Goal: Information Seeking & Learning: Learn about a topic

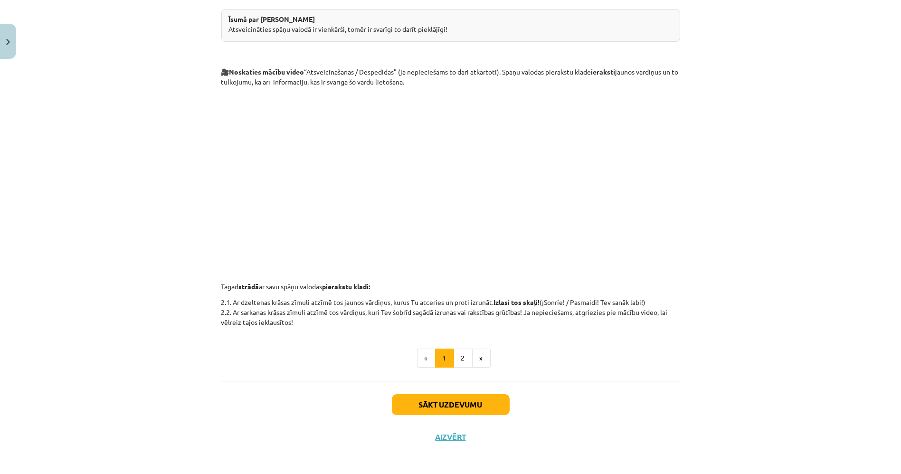
scroll to position [209, 0]
click at [453, 354] on button "2" at bounding box center [462, 356] width 19 height 19
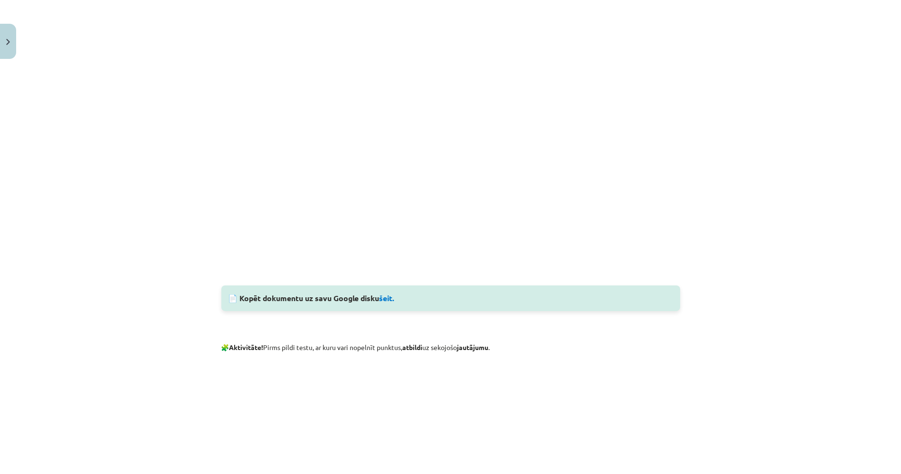
scroll to position [469, 0]
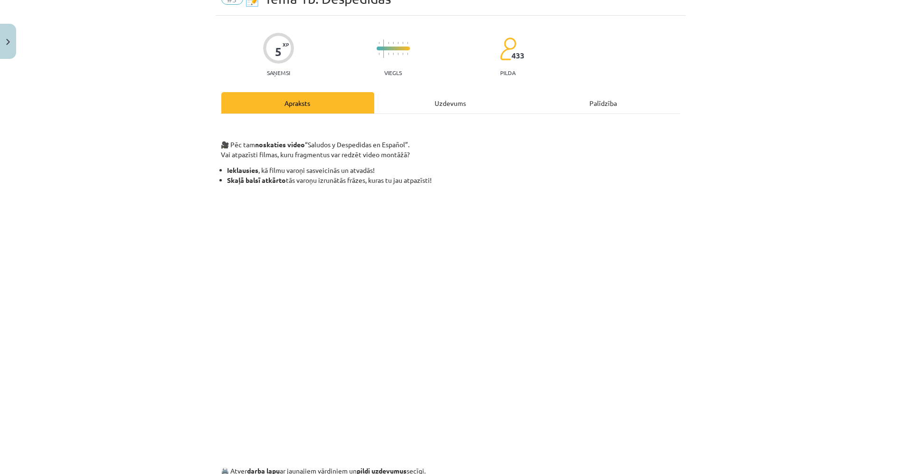
click at [442, 111] on div "Uzdevums" at bounding box center [450, 102] width 153 height 21
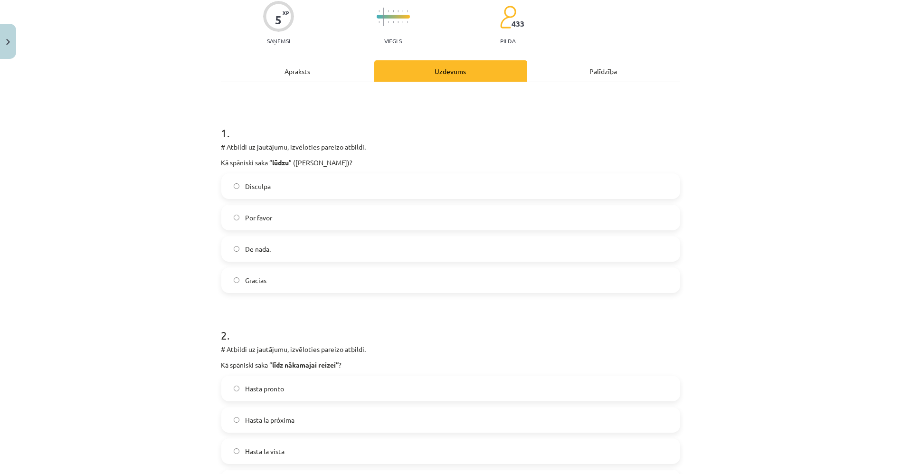
scroll to position [78, 0]
click at [314, 79] on div "Apraksts" at bounding box center [297, 71] width 153 height 21
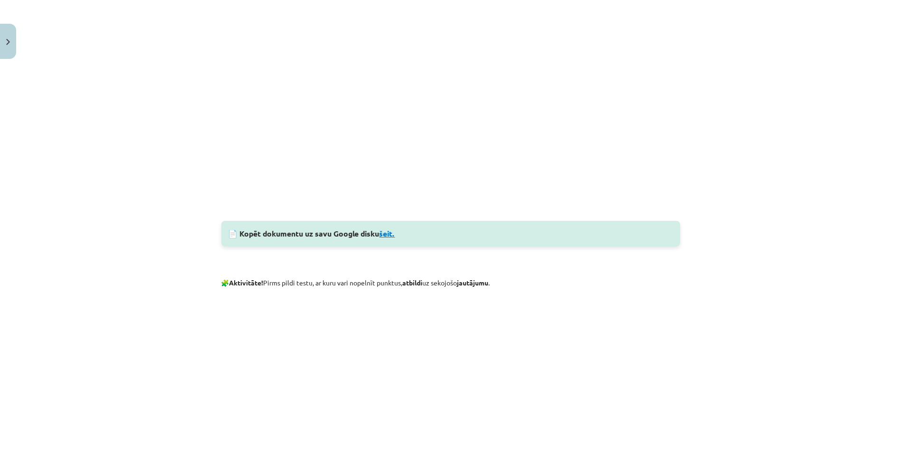
scroll to position [498, 0]
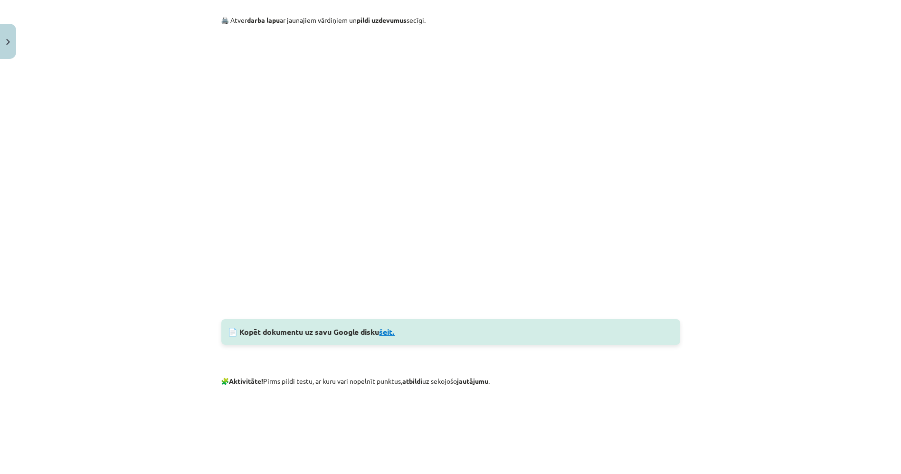
click at [389, 332] on link "šeit." at bounding box center [387, 332] width 16 height 10
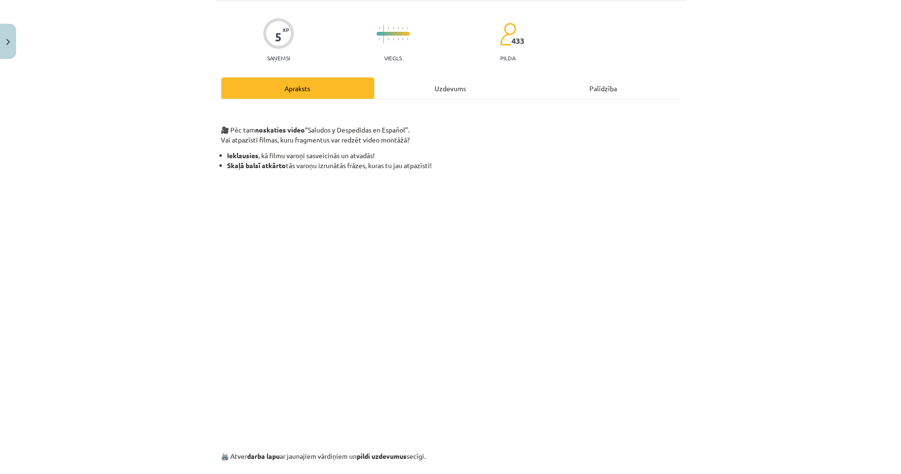
scroll to position [0, 0]
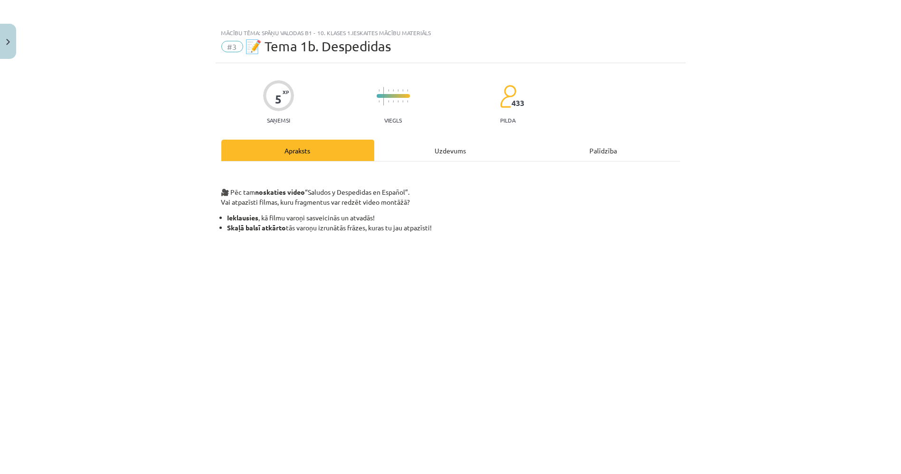
click at [425, 152] on div "Uzdevums" at bounding box center [450, 150] width 153 height 21
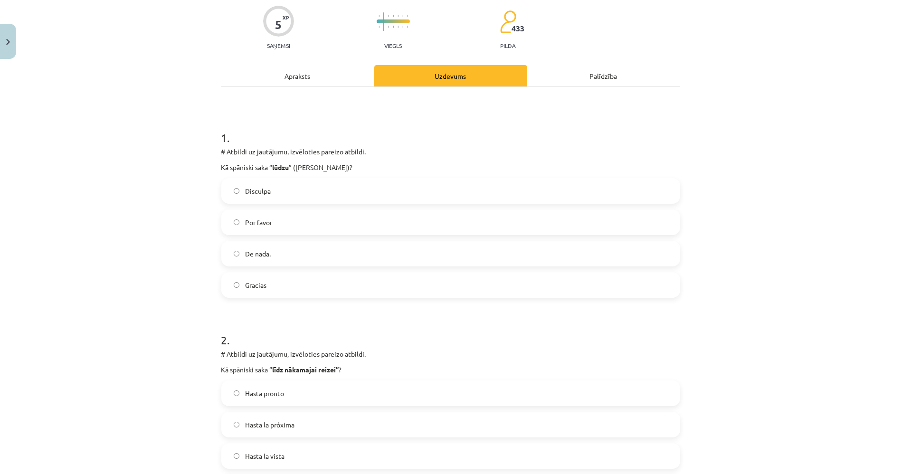
scroll to position [76, 0]
click at [322, 222] on label "Por favor" at bounding box center [450, 221] width 457 height 24
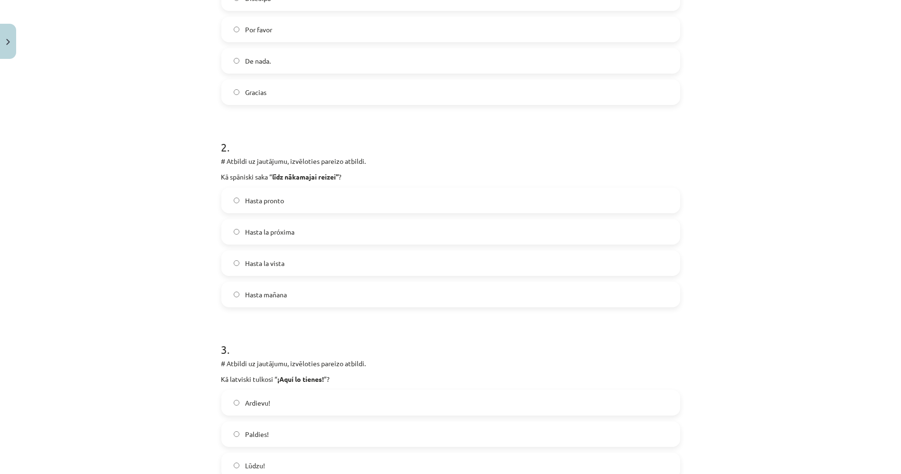
scroll to position [287, 0]
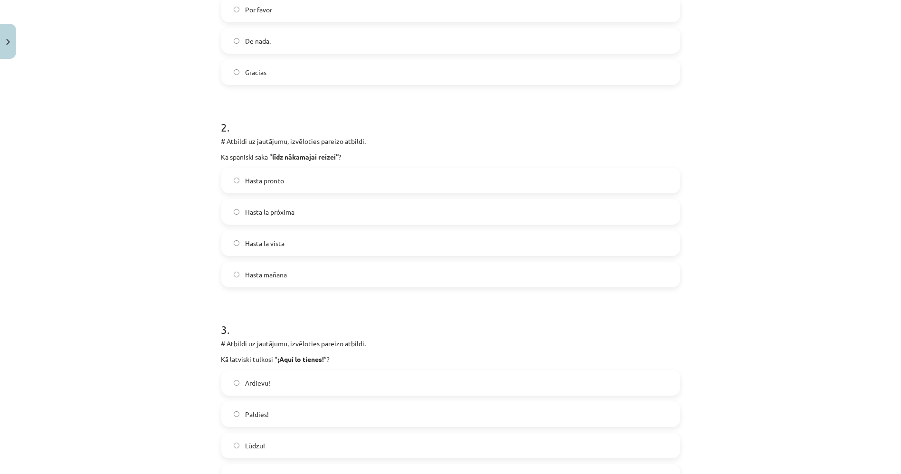
click at [394, 207] on label "Hasta la próxima" at bounding box center [450, 212] width 457 height 24
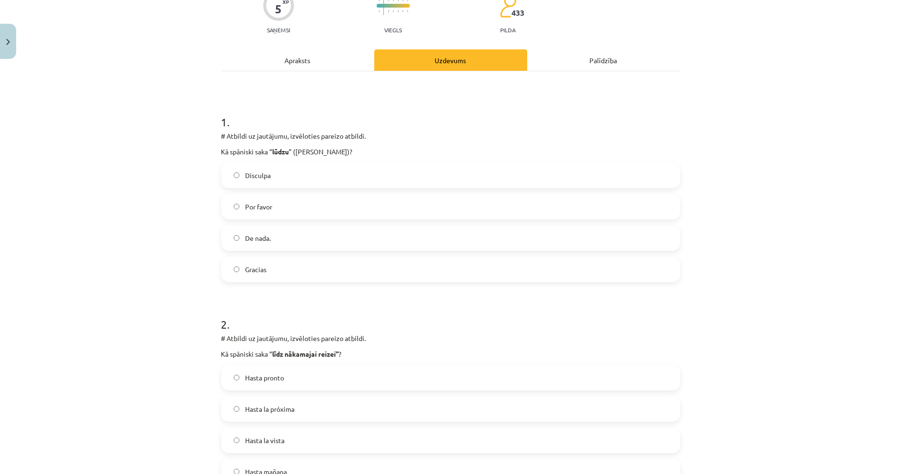
scroll to position [0, 0]
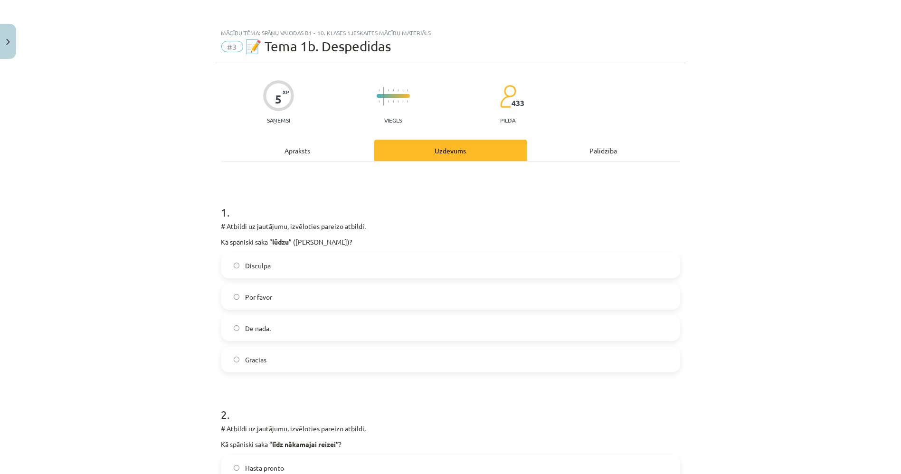
click at [299, 141] on div "Apraksts" at bounding box center [297, 150] width 153 height 21
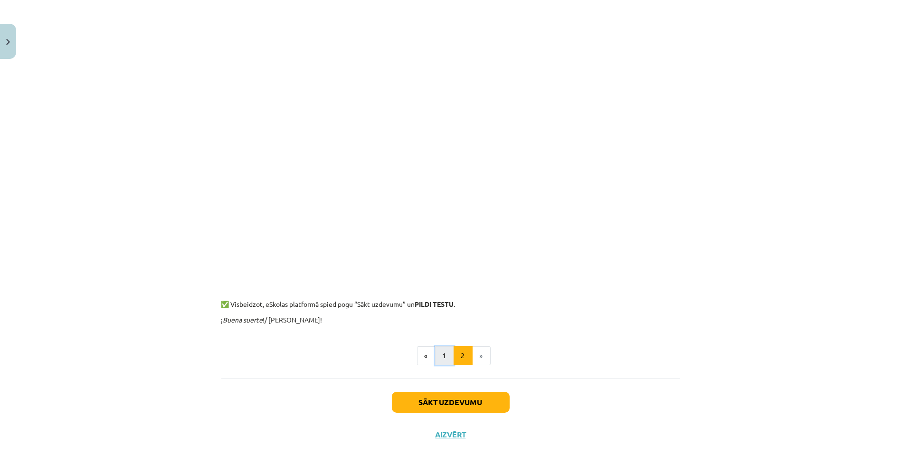
click at [435, 353] on button "1" at bounding box center [444, 355] width 19 height 19
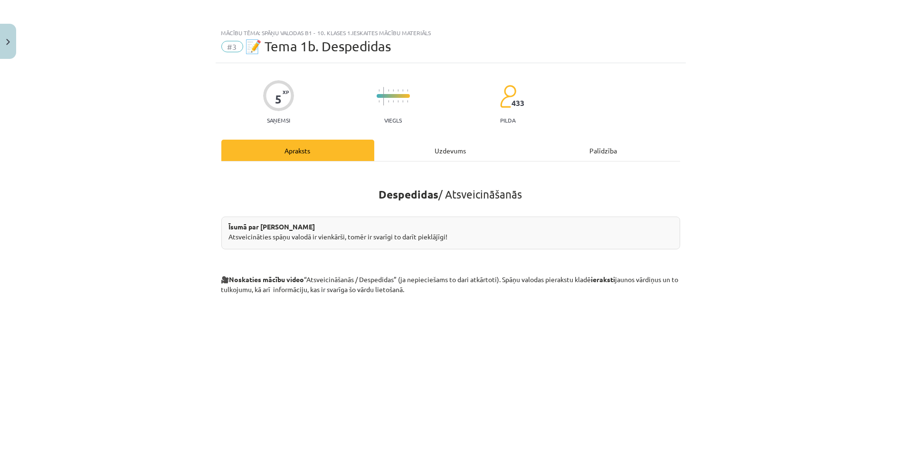
click at [451, 162] on div "Despedidas / Atsveicināšanās Īsumā par galveno Atsveicināties spāņu valodā ir v…" at bounding box center [450, 374] width 459 height 427
click at [446, 154] on div "Uzdevums" at bounding box center [450, 150] width 153 height 21
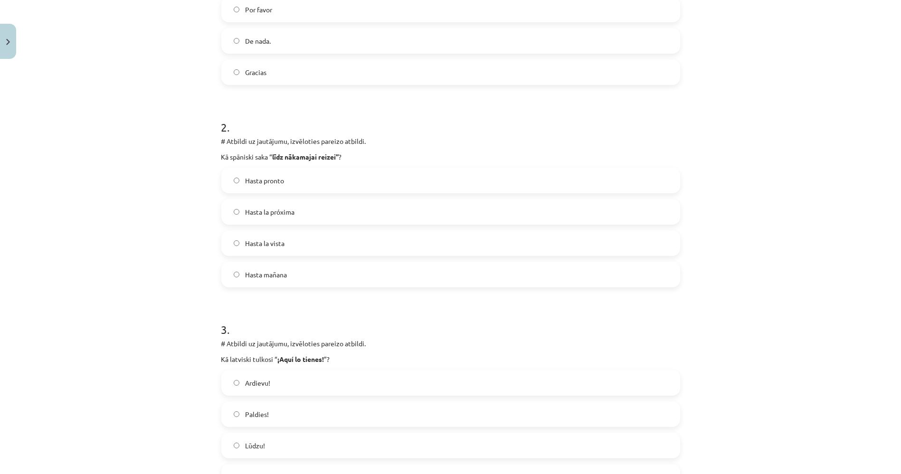
scroll to position [445, 0]
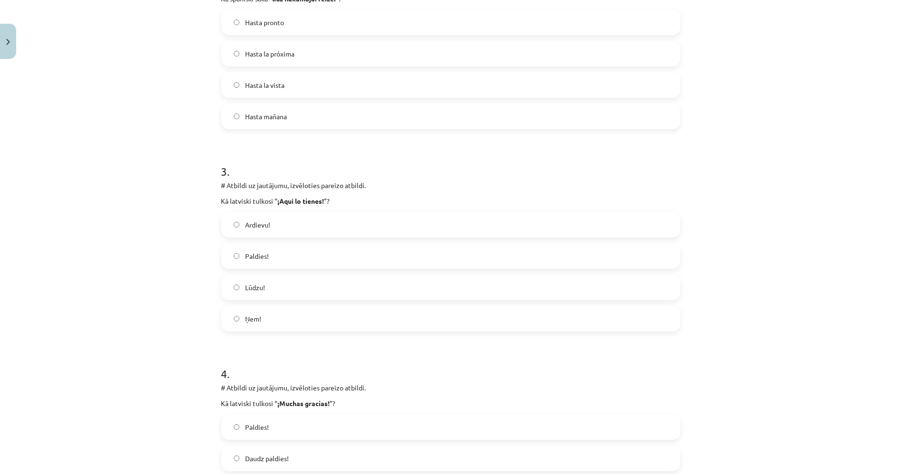
click at [282, 295] on label "Lūdzu!" at bounding box center [450, 287] width 457 height 24
click at [288, 322] on label "Ņem!" at bounding box center [450, 319] width 457 height 24
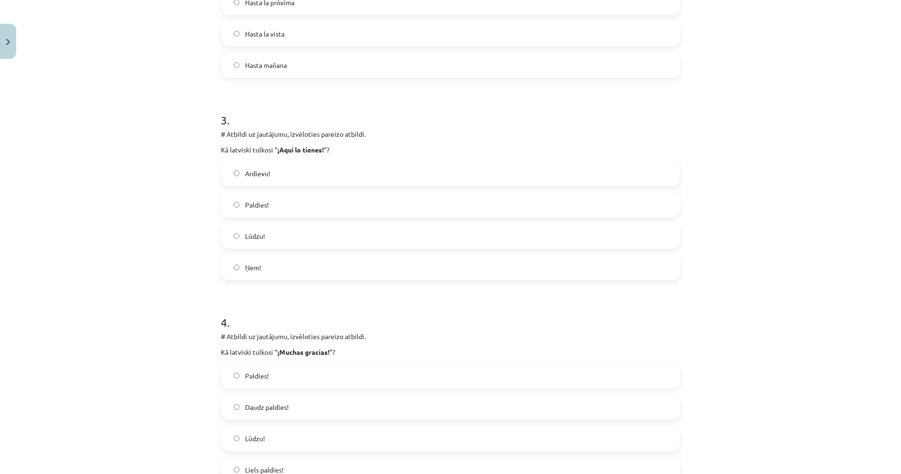
scroll to position [498, 0]
drag, startPoint x: 274, startPoint y: 148, endPoint x: 319, endPoint y: 147, distance: 45.6
click at [319, 147] on strong "¡Aquí lo tienes!" at bounding box center [301, 148] width 47 height 9
copy strong "Aquí lo tienes"
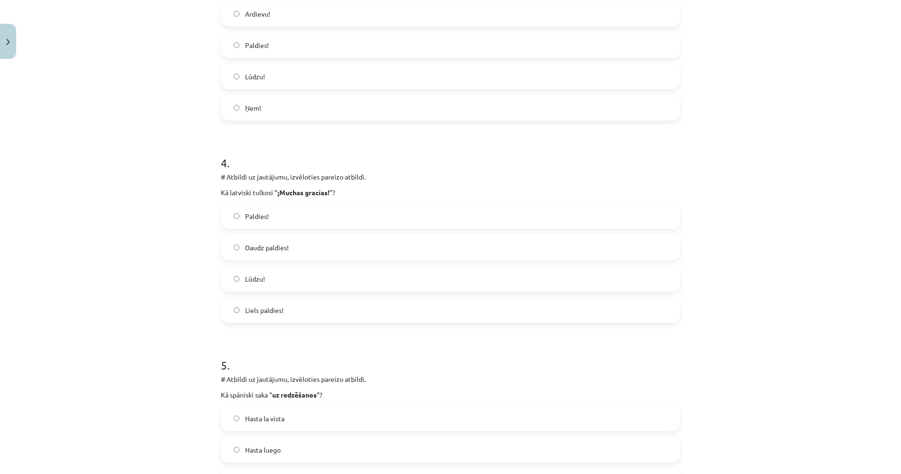
click at [333, 313] on label "Liels paldies!" at bounding box center [450, 310] width 457 height 24
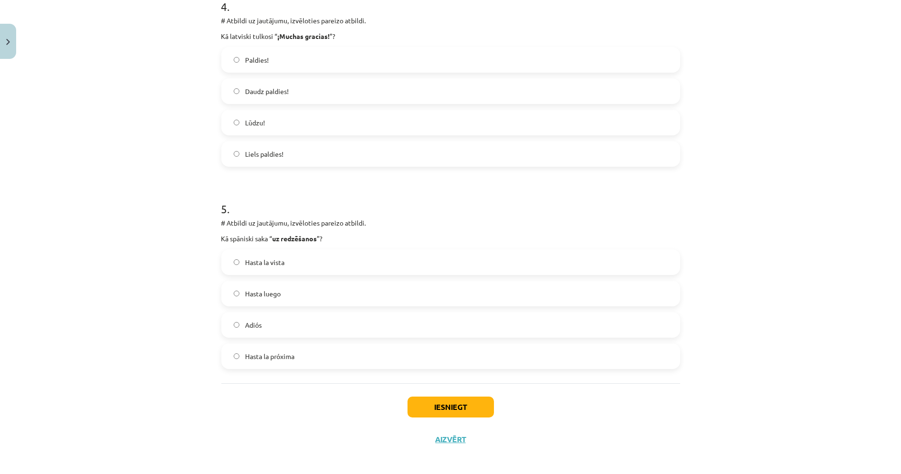
scroll to position [817, 0]
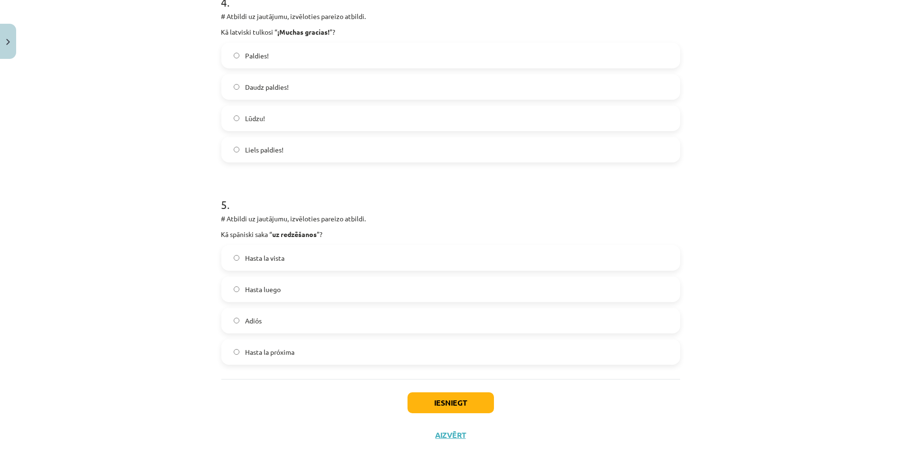
click at [290, 285] on label "Hasta luego" at bounding box center [450, 289] width 457 height 24
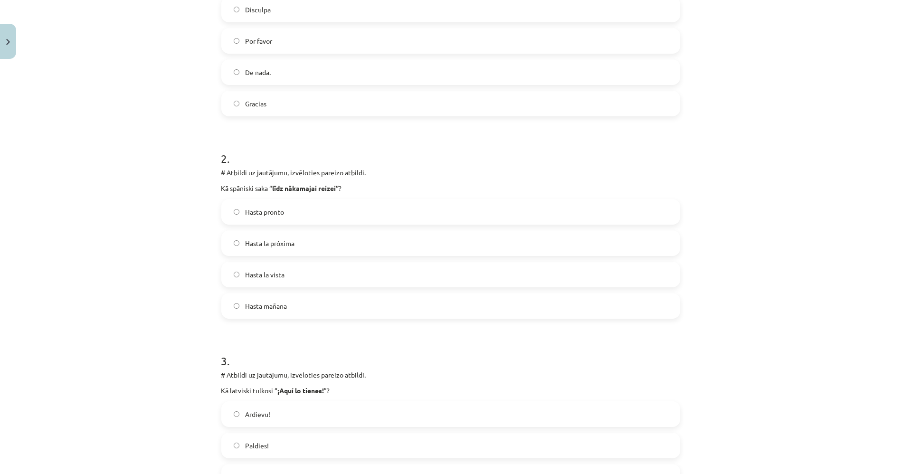
scroll to position [78, 0]
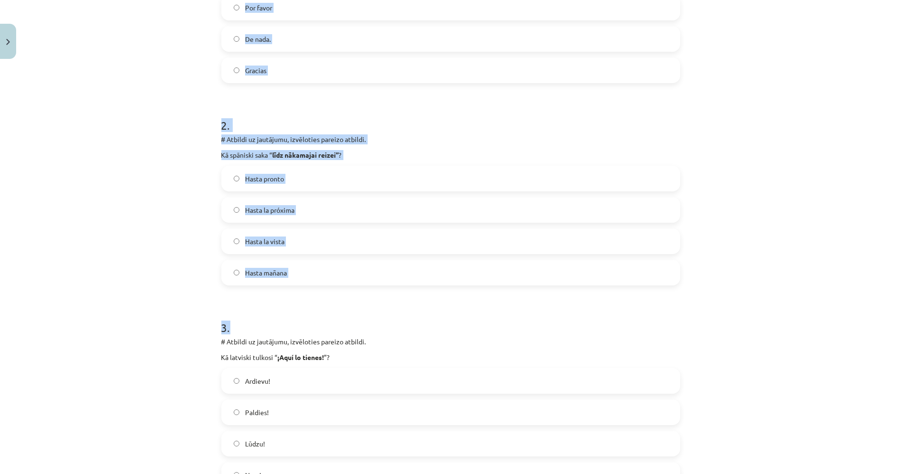
drag, startPoint x: 211, startPoint y: 126, endPoint x: 436, endPoint y: 303, distance: 286.0
click at [436, 303] on div "5 XP Saņemsi Viegls 433 pilda Apraksts Uzdevums Palīdzība 1 . # Atbildi uz jaut…" at bounding box center [451, 376] width 470 height 1204
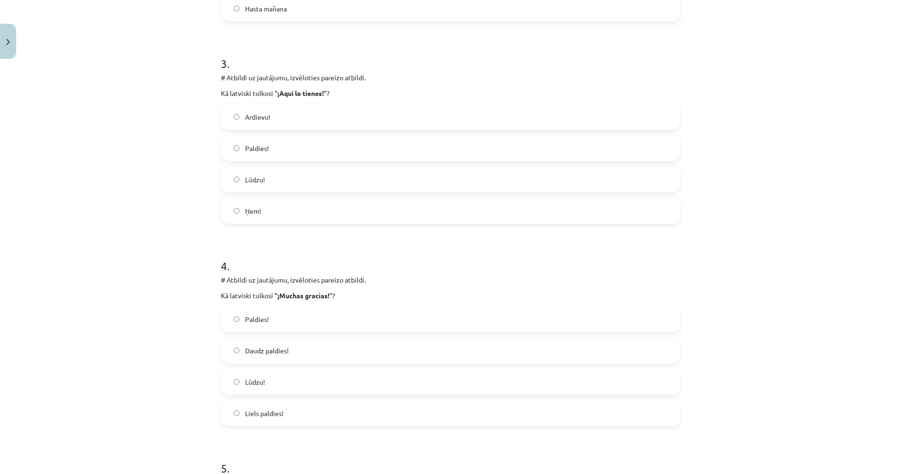
scroll to position [764, 0]
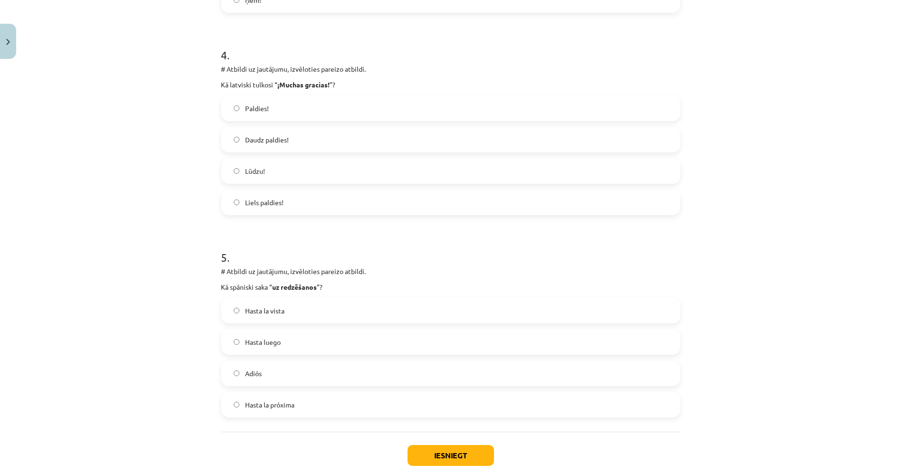
drag, startPoint x: 436, startPoint y: 303, endPoint x: 431, endPoint y: 402, distance: 99.3
click at [112, 216] on div "Mācību tēma: Spāņu valodas b1 - 10. klases 1.ieskaites mācību materiāls #3 📝 Te…" at bounding box center [450, 237] width 901 height 474
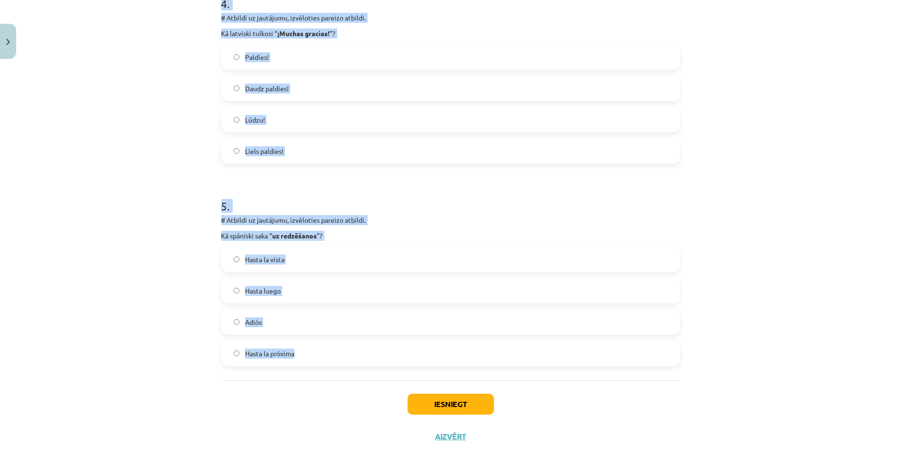
scroll to position [817, 0]
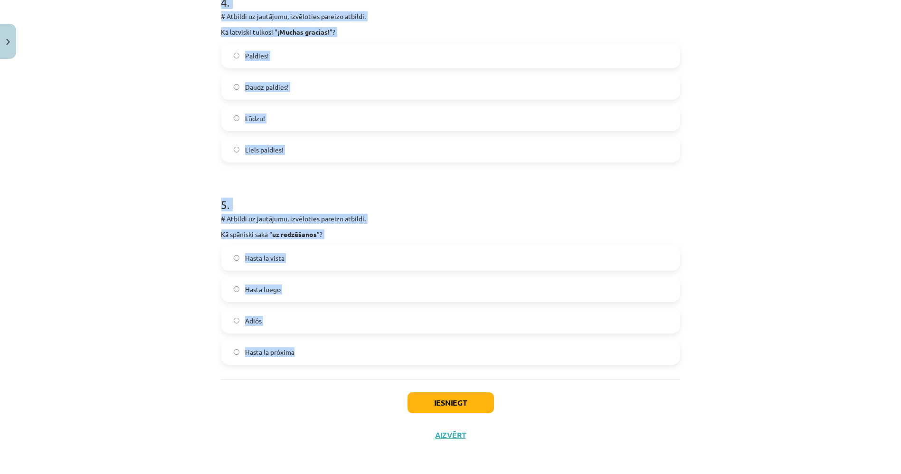
drag, startPoint x: 209, startPoint y: 220, endPoint x: 423, endPoint y: 356, distance: 252.9
click at [423, 356] on div "Mācību tēma: Spāņu valodas b1 - 10. klases 1.ieskaites mācību materiāls #3 📝 Te…" at bounding box center [450, 237] width 901 height 474
copy form "# Atbildi uz jautājumu, izvēloties pareizo atbildi. Kā spāniski saka “ lūdzu ” …"
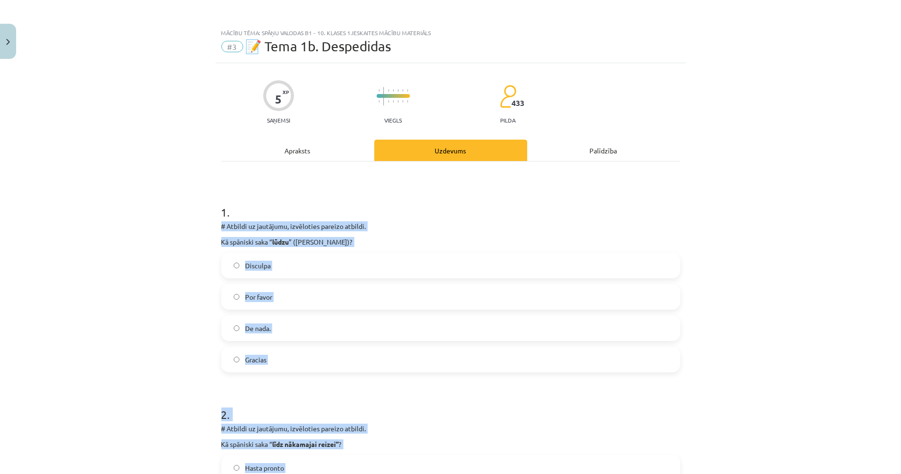
scroll to position [0, 0]
click at [114, 290] on div "Mācību tēma: Spāņu valodas b1 - 10. klases 1.ieskaites mācību materiāls #3 📝 Te…" at bounding box center [450, 237] width 901 height 474
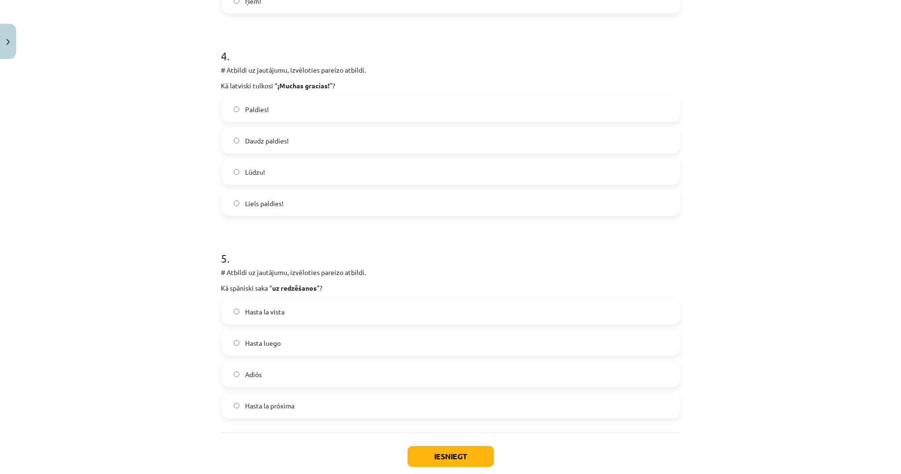
scroll to position [791, 0]
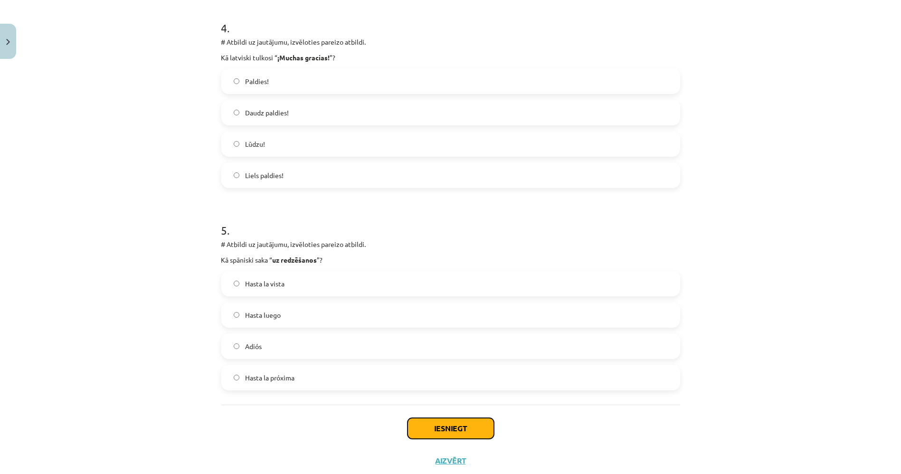
click at [434, 425] on button "Iesniegt" at bounding box center [450, 428] width 86 height 21
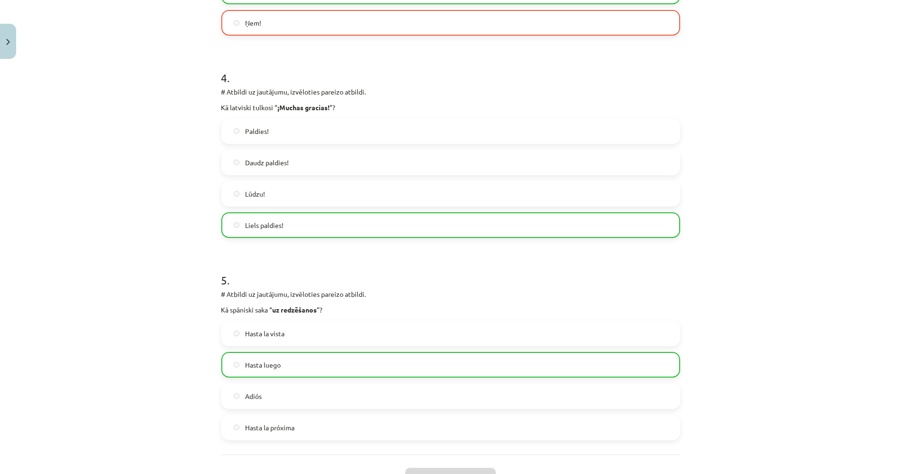
scroll to position [530, 0]
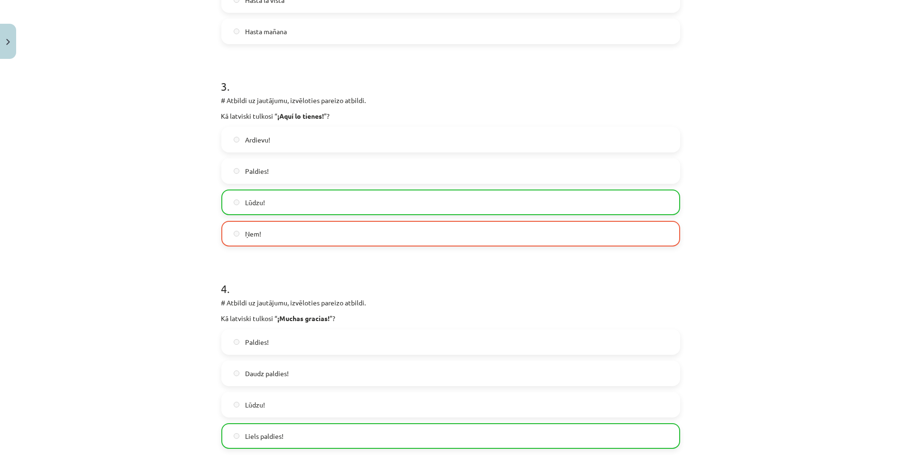
click at [273, 198] on label "Lūdzu!" at bounding box center [450, 202] width 457 height 24
drag, startPoint x: 226, startPoint y: 205, endPoint x: 200, endPoint y: 243, distance: 45.7
click at [200, 243] on div "Mācību tēma: Spāņu valodas b1 - 10. klases 1.ieskaites mācību materiāls #3 📝 Te…" at bounding box center [450, 237] width 901 height 474
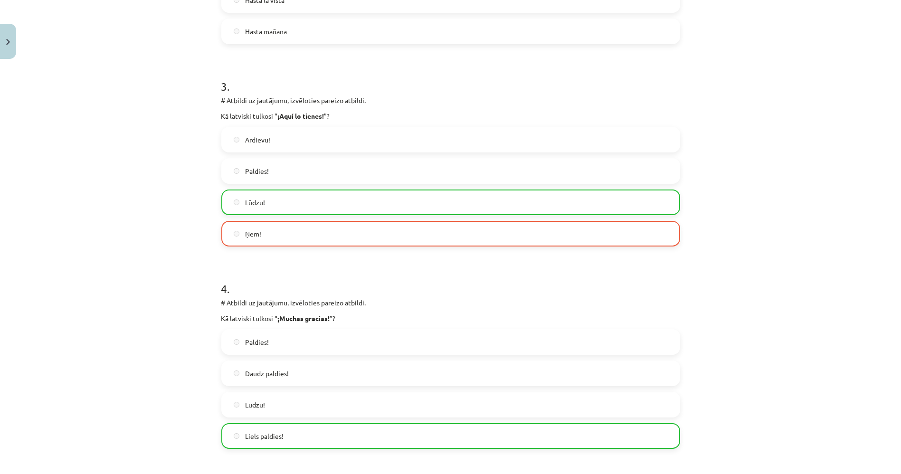
click at [200, 243] on div "Mācību tēma: Spāņu valodas b1 - 10. klases 1.ieskaites mācību materiāls #3 📝 Te…" at bounding box center [450, 237] width 901 height 474
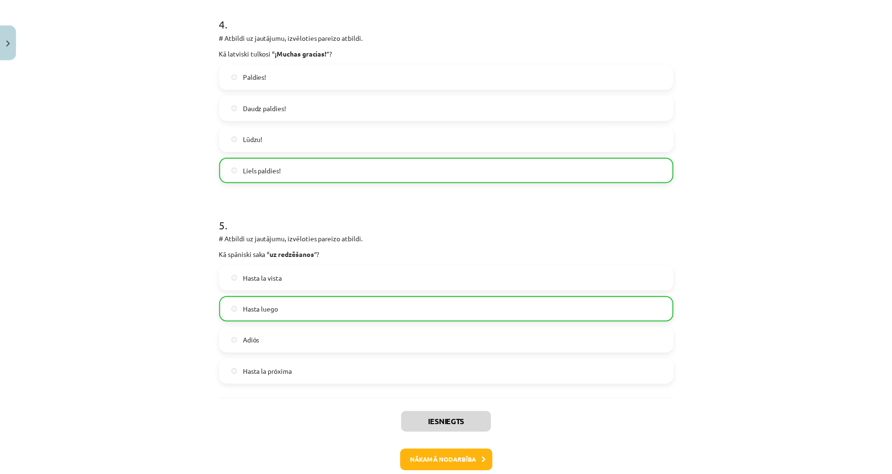
scroll to position [846, 0]
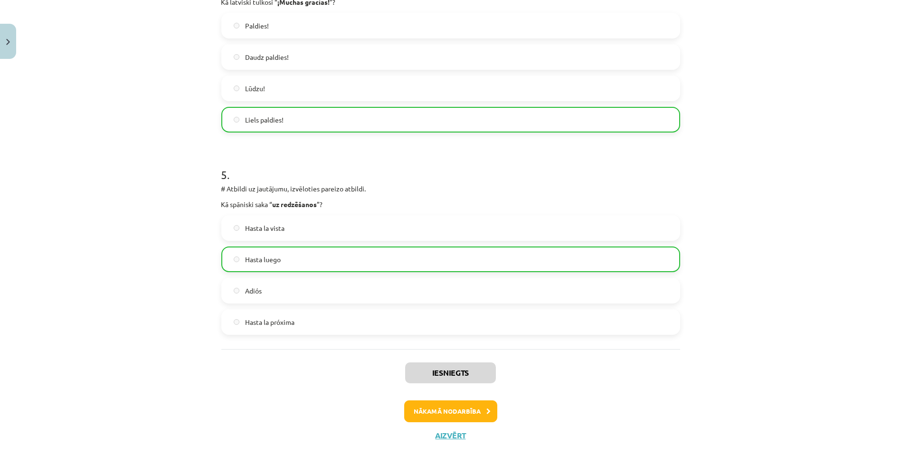
click at [447, 439] on div "Iesniegts Nākamā nodarbība Aizvērt" at bounding box center [450, 397] width 459 height 97
click at [444, 434] on button "Aizvērt" at bounding box center [450, 435] width 36 height 9
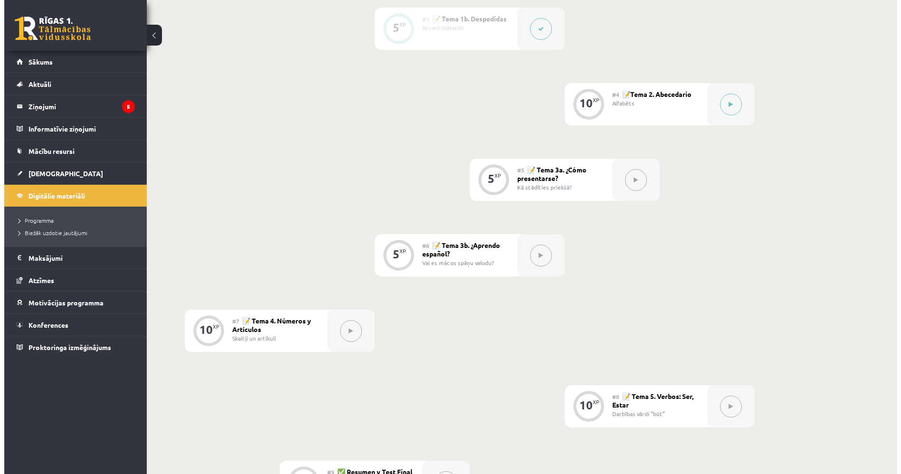
scroll to position [440, 0]
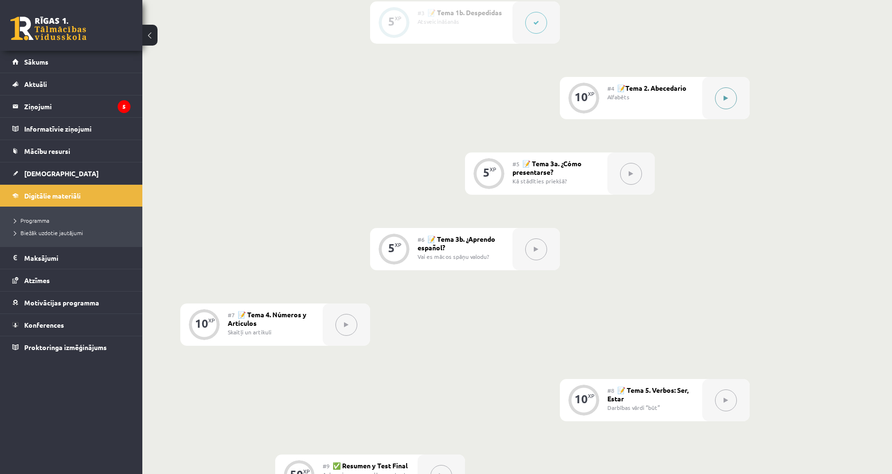
click at [712, 91] on div at bounding box center [726, 98] width 47 height 42
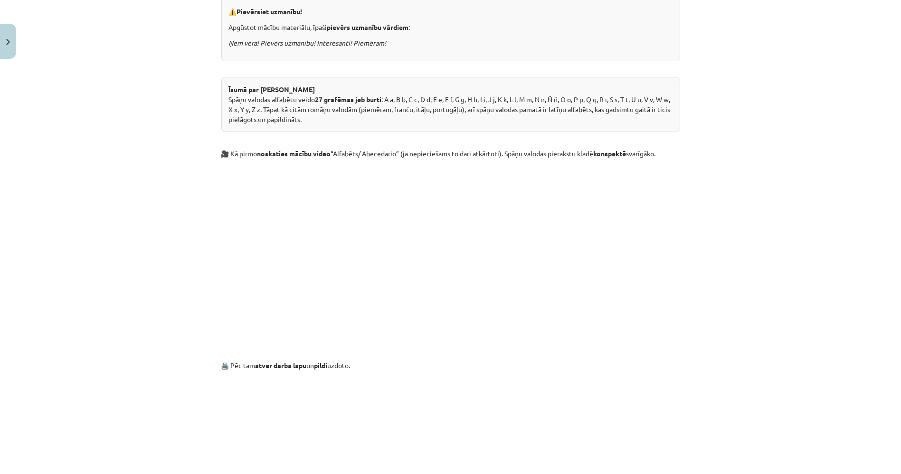
scroll to position [407, 0]
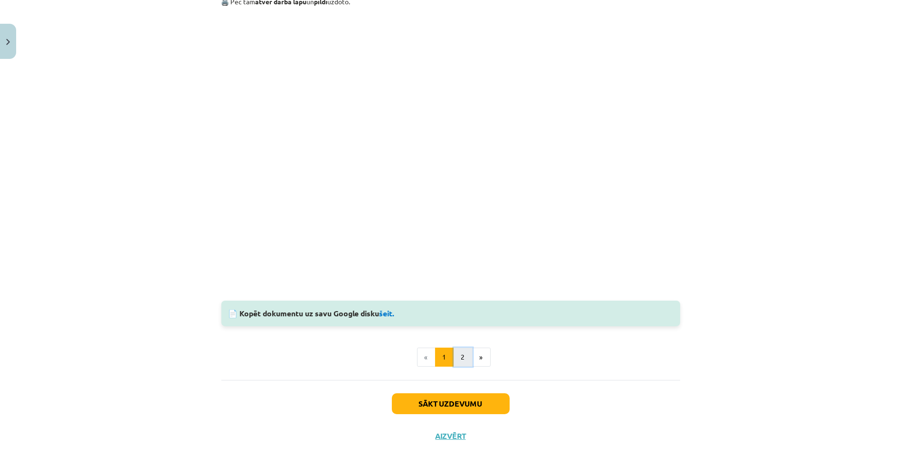
click at [453, 353] on button "2" at bounding box center [462, 356] width 19 height 19
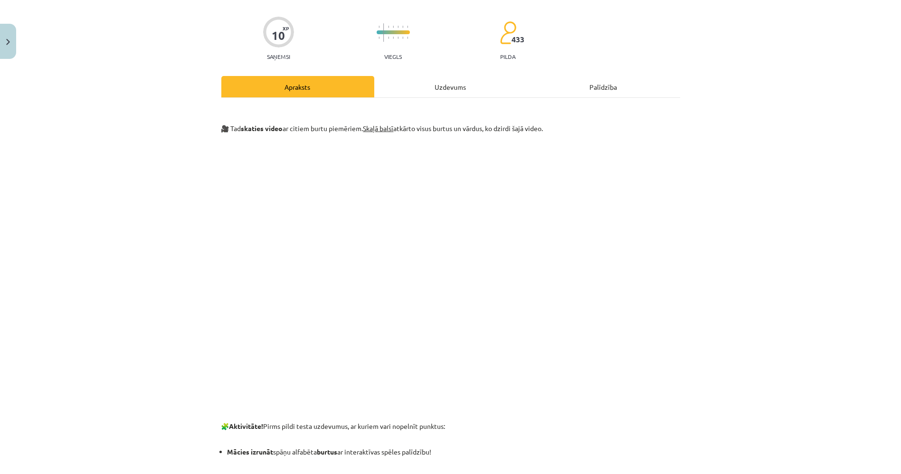
scroll to position [169, 0]
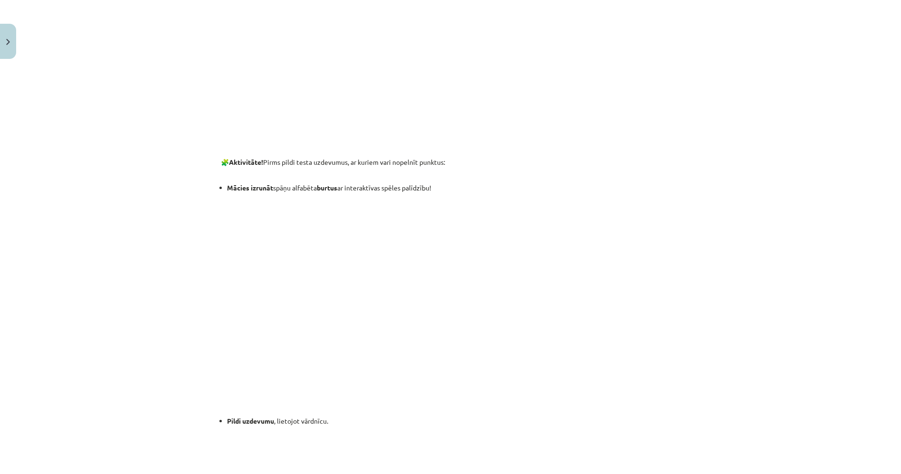
click at [282, 243] on p at bounding box center [450, 303] width 459 height 213
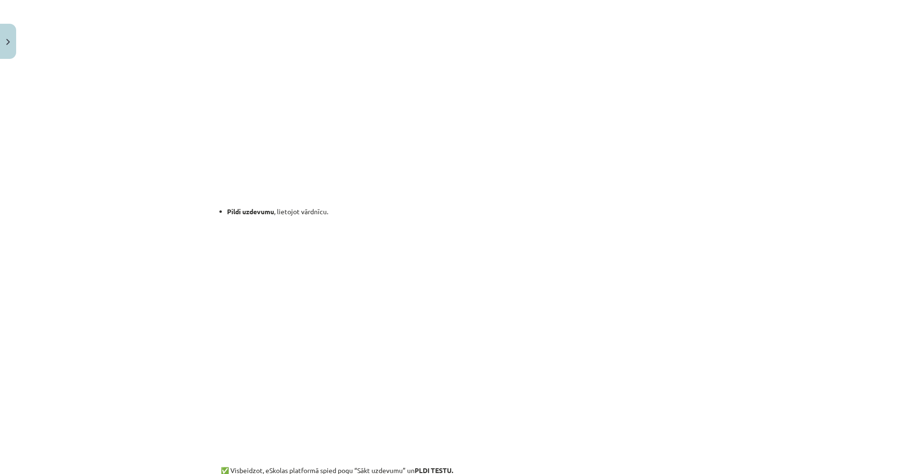
scroll to position [538, 0]
click at [255, 218] on div "🎥 Tad skaties video ar citiem burtu piemēriem. Skaļā balsī atkārto visus burtus…" at bounding box center [450, 61] width 459 height 858
click at [170, 218] on div "Mācību tēma: Spāņu valodas b1 - 10. klases 1.ieskaites mācību materiāls #4 📝Tem…" at bounding box center [450, 237] width 901 height 474
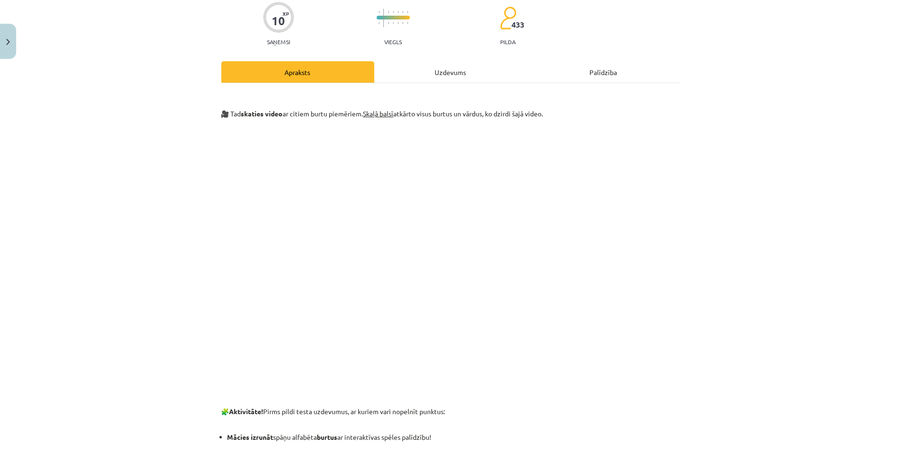
scroll to position [64, 0]
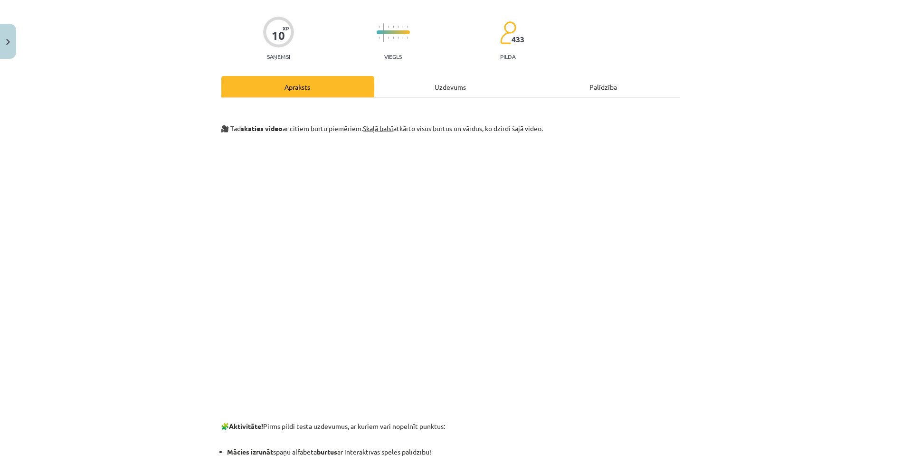
click at [407, 91] on div "Uzdevums" at bounding box center [450, 86] width 153 height 21
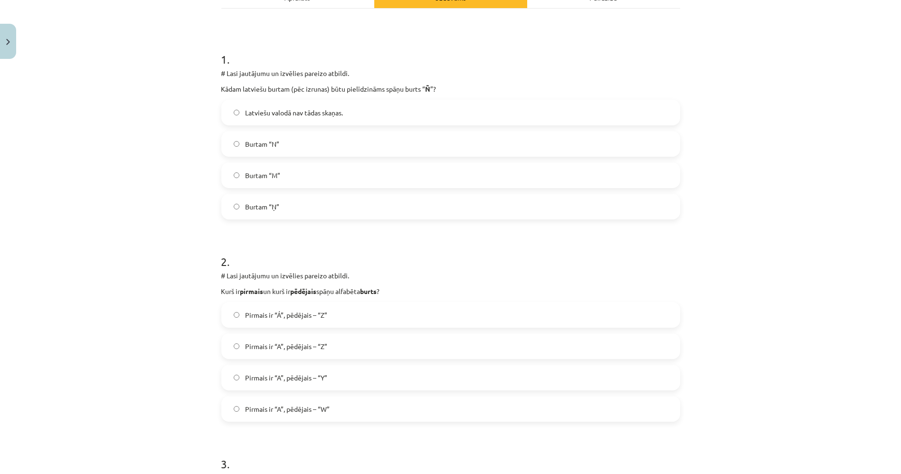
scroll to position [158, 0]
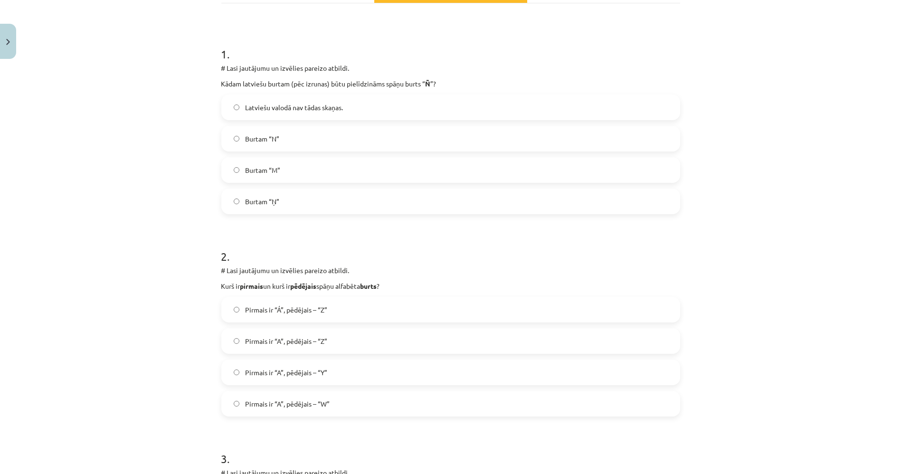
click at [261, 207] on label "Burtam “Ņ”" at bounding box center [450, 201] width 457 height 24
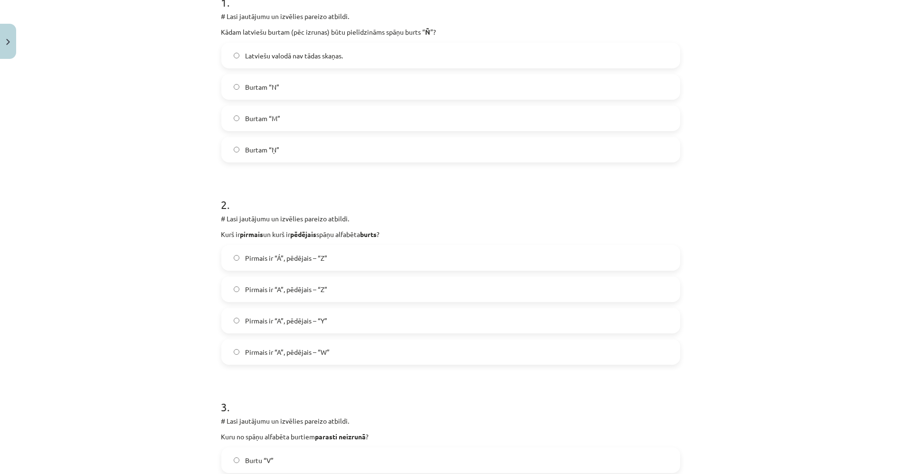
scroll to position [211, 0]
click at [325, 285] on label "Pirmais ir “A”, pēdējais – “Z”" at bounding box center [450, 288] width 457 height 24
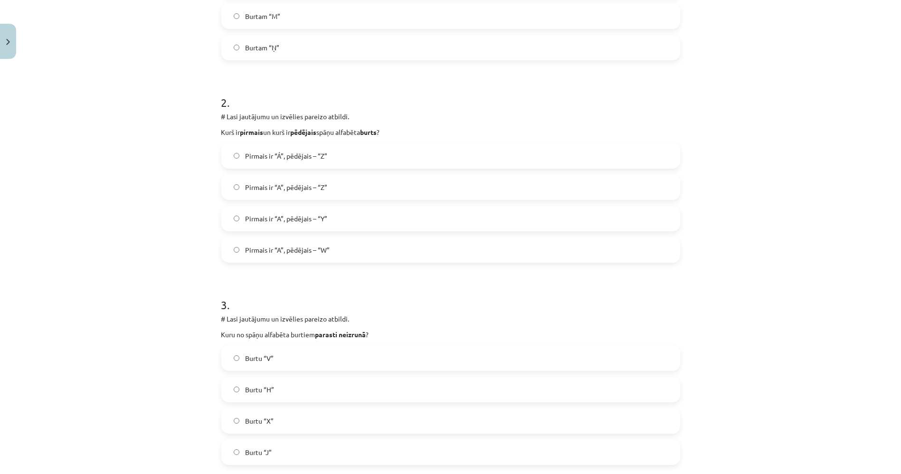
scroll to position [316, 0]
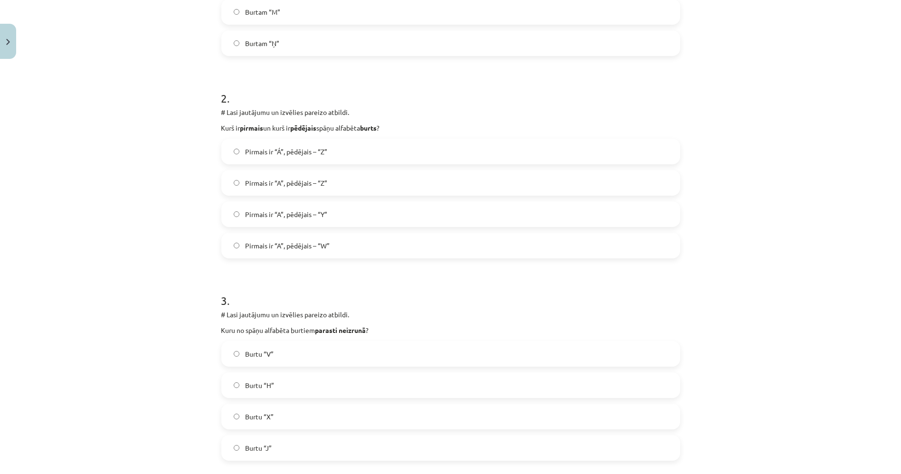
drag, startPoint x: 251, startPoint y: 386, endPoint x: 246, endPoint y: 383, distance: 6.1
click at [253, 386] on span "Burtu “H”" at bounding box center [259, 385] width 29 height 10
click at [258, 388] on span "Burtu “H”" at bounding box center [259, 385] width 29 height 10
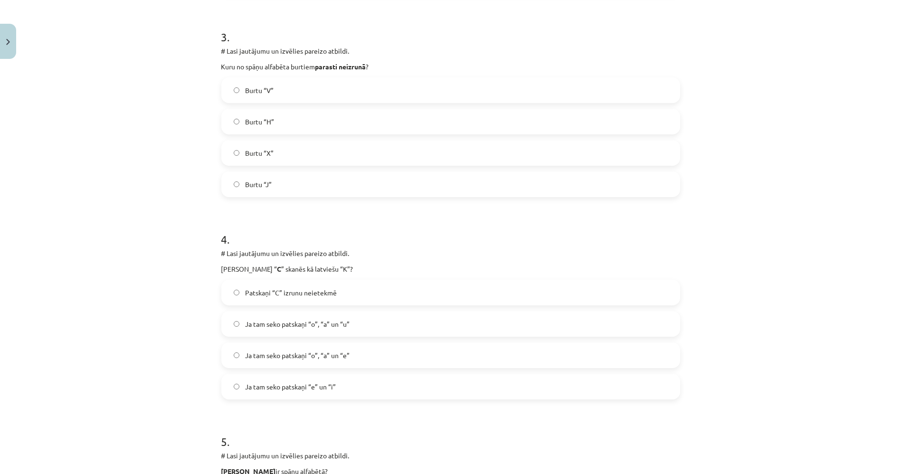
scroll to position [580, 0]
click at [263, 324] on span "Ja tam seko patskaņi “o”, “a” un “u”" at bounding box center [297, 324] width 104 height 10
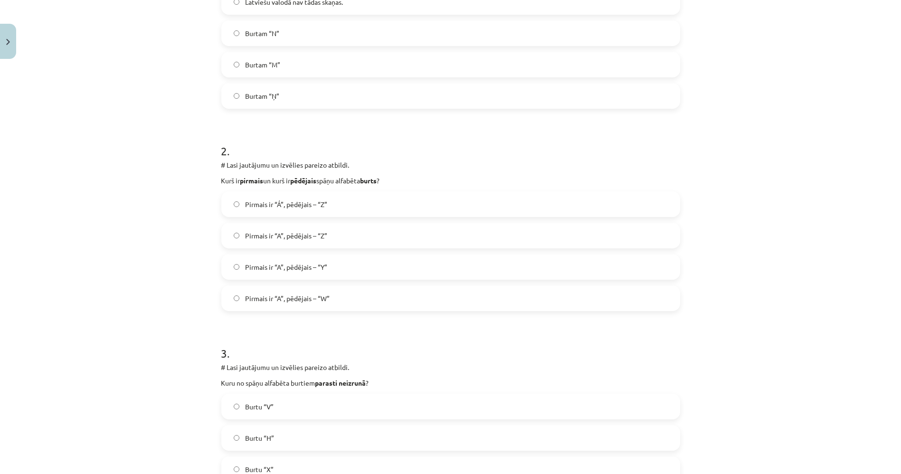
scroll to position [0, 0]
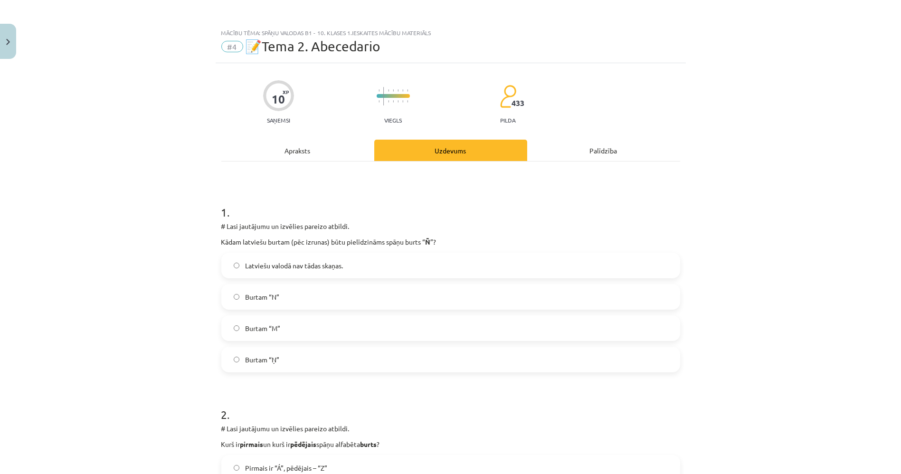
click at [281, 160] on div "Apraksts" at bounding box center [297, 150] width 153 height 21
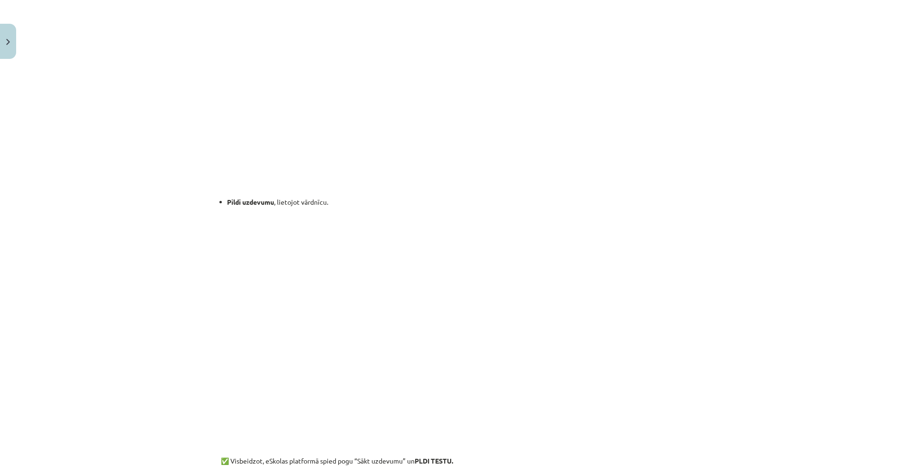
scroll to position [603, 0]
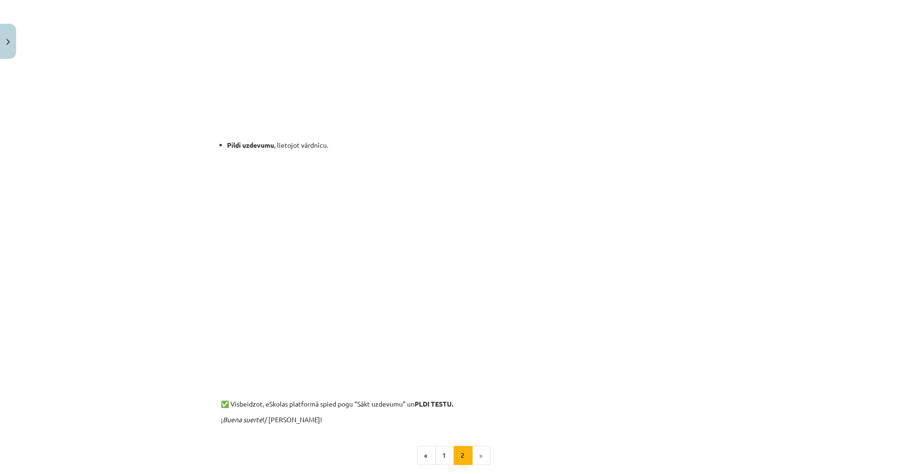
click at [147, 159] on div "Mācību tēma: Spāņu valodas b1 - 10. klases 1.ieskaites mācību materiāls #4 📝Tem…" at bounding box center [450, 237] width 901 height 474
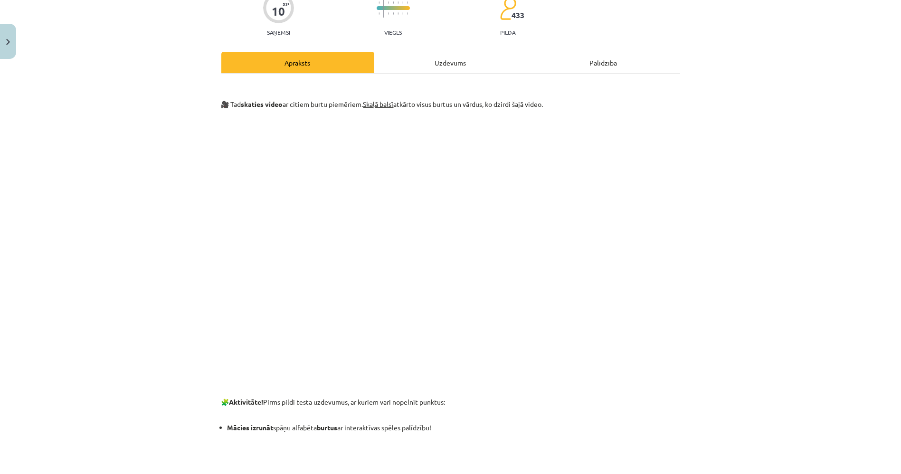
scroll to position [0, 0]
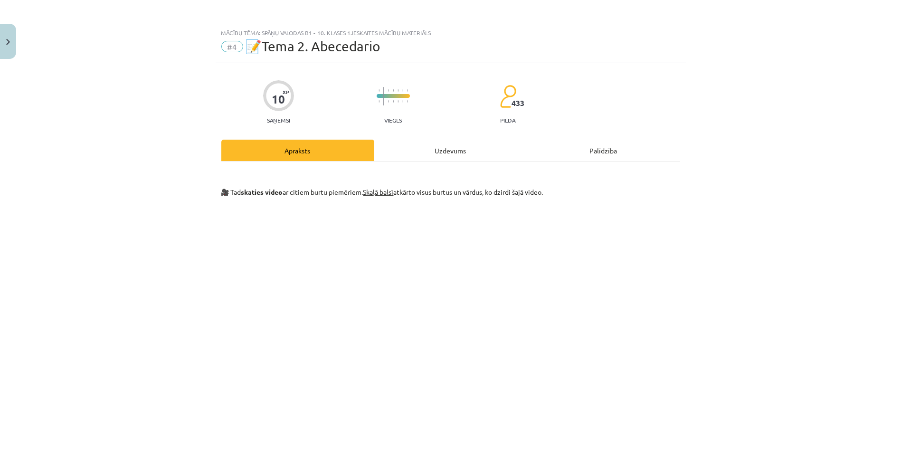
click at [432, 153] on div "Uzdevums" at bounding box center [450, 150] width 153 height 21
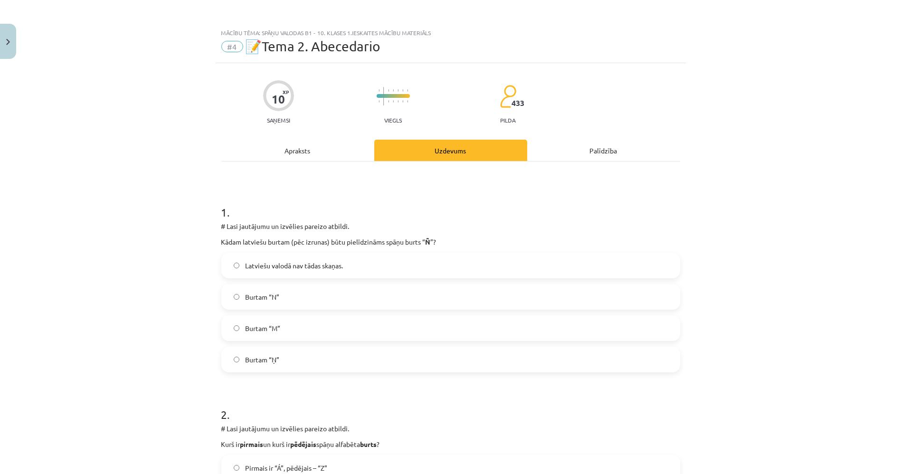
click at [325, 159] on div "Apraksts" at bounding box center [297, 150] width 153 height 21
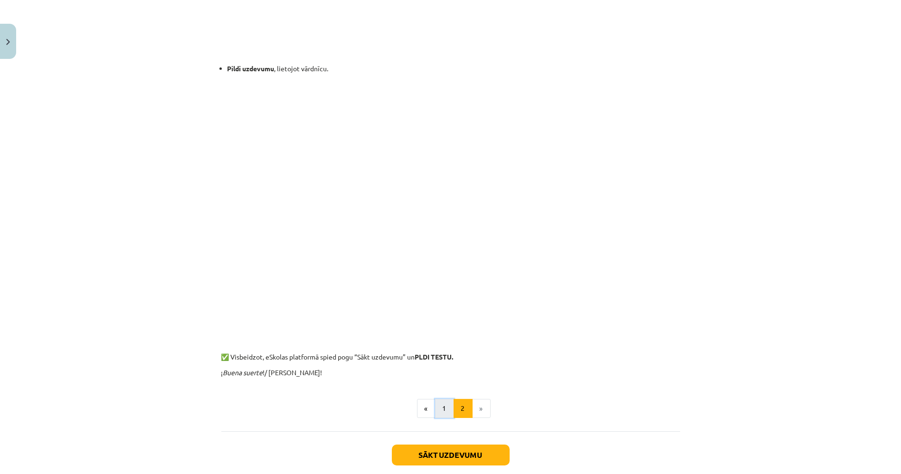
click at [439, 402] on button "1" at bounding box center [444, 408] width 19 height 19
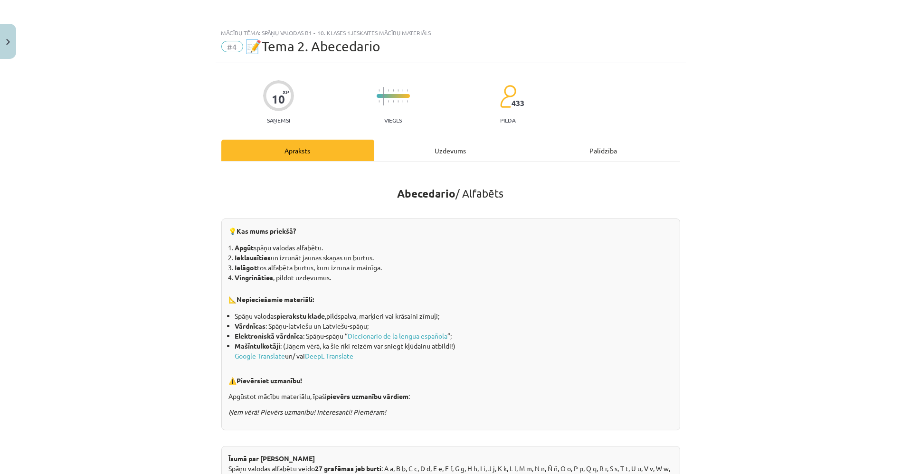
click at [446, 160] on div "Uzdevums" at bounding box center [450, 150] width 153 height 21
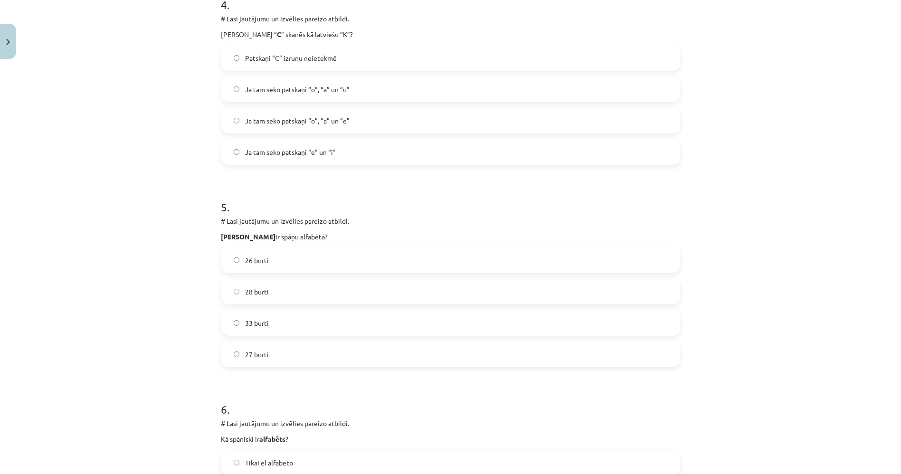
scroll to position [815, 0]
click at [271, 351] on label "27 burti" at bounding box center [450, 354] width 457 height 24
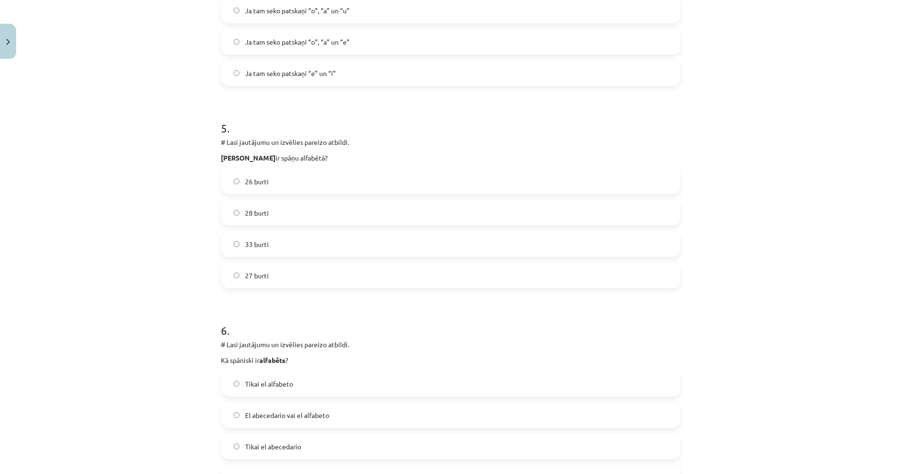
scroll to position [973, 0]
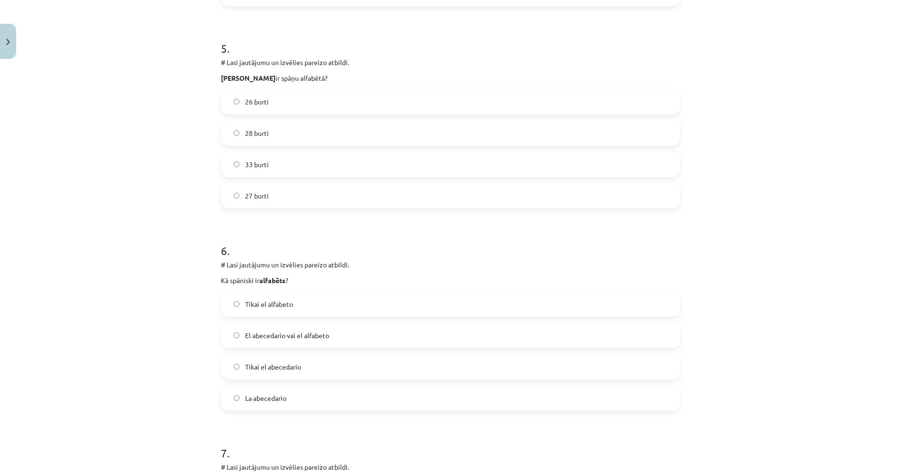
click at [334, 335] on label "El abecedario vai el alfabeto" at bounding box center [450, 335] width 457 height 24
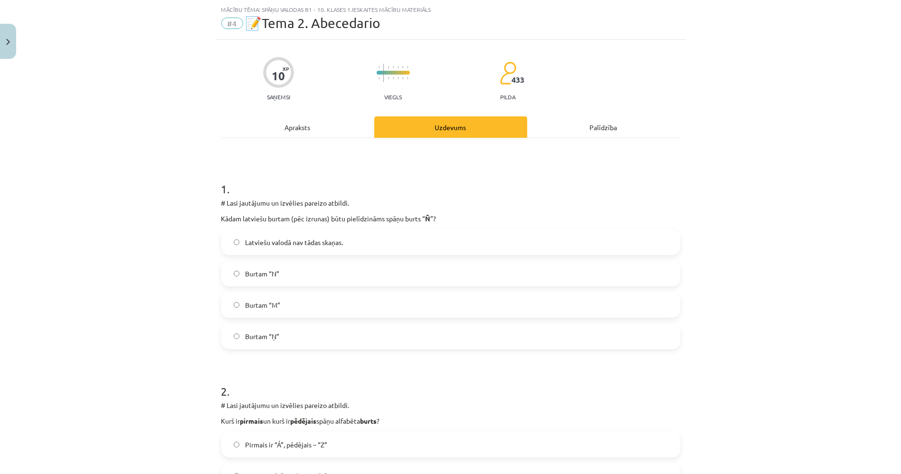
click at [331, 124] on div "Apraksts" at bounding box center [297, 126] width 153 height 21
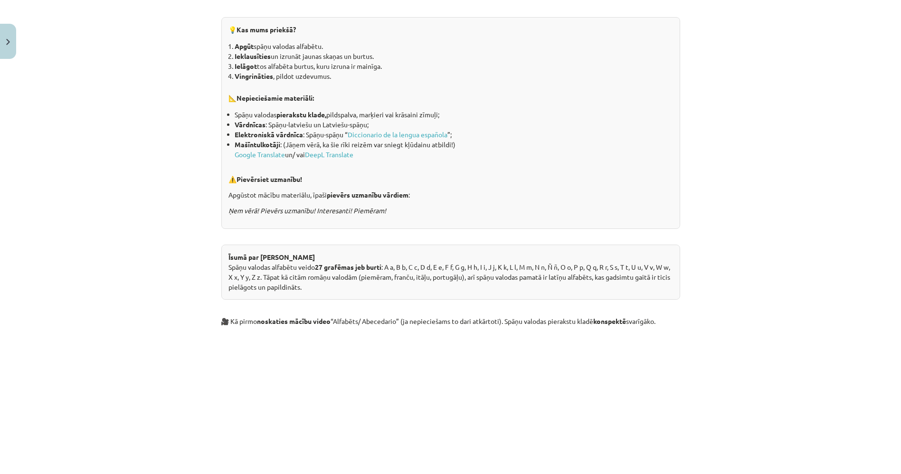
scroll to position [0, 0]
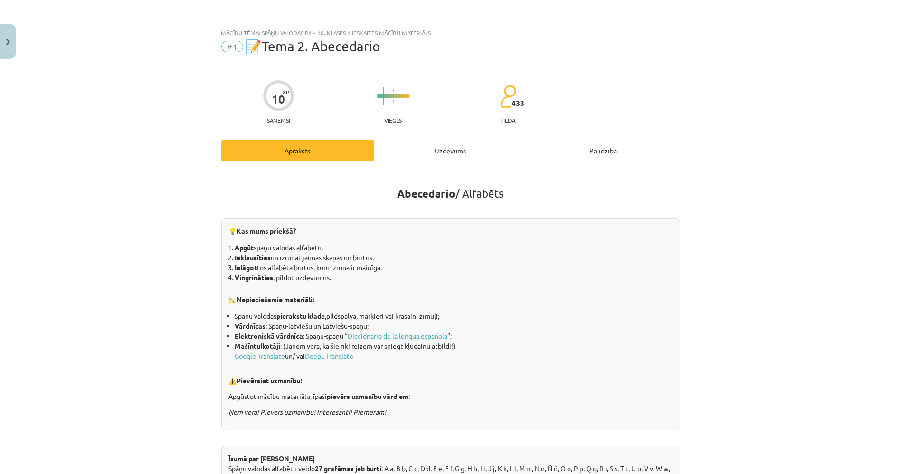
click at [412, 150] on div "Uzdevums" at bounding box center [450, 150] width 153 height 21
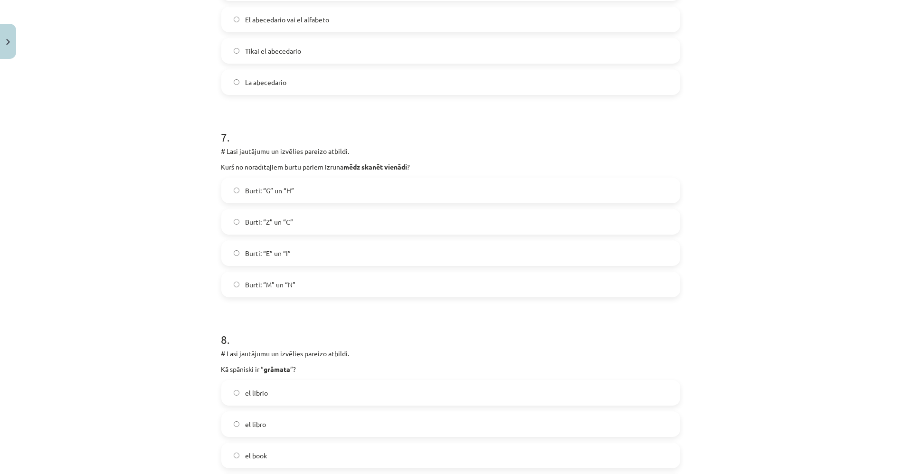
scroll to position [1289, 0]
click at [308, 193] on label "Burti: “G” un “H”" at bounding box center [450, 190] width 457 height 24
click at [287, 225] on label "Burti: “Z” un “C”" at bounding box center [450, 221] width 457 height 24
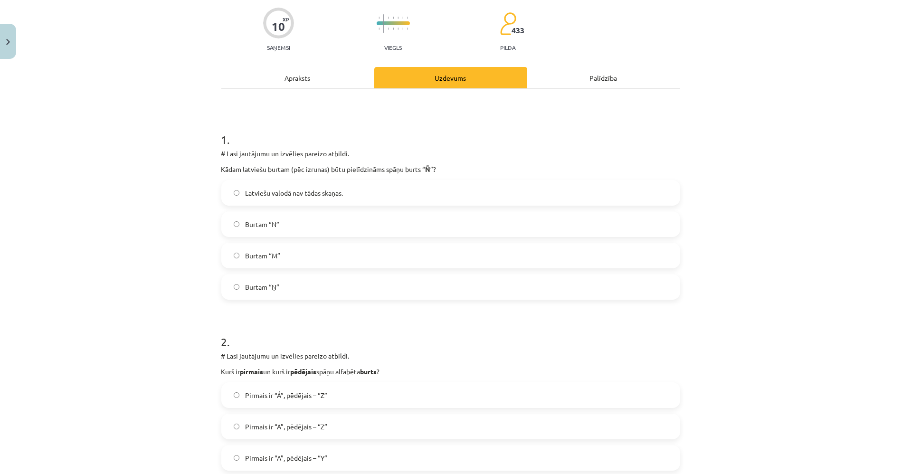
scroll to position [0, 0]
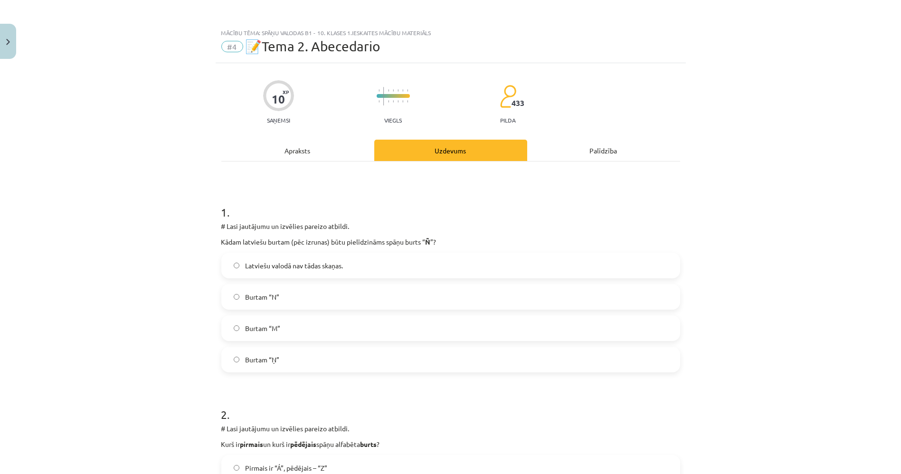
click at [317, 153] on div "Apraksts" at bounding box center [297, 150] width 153 height 21
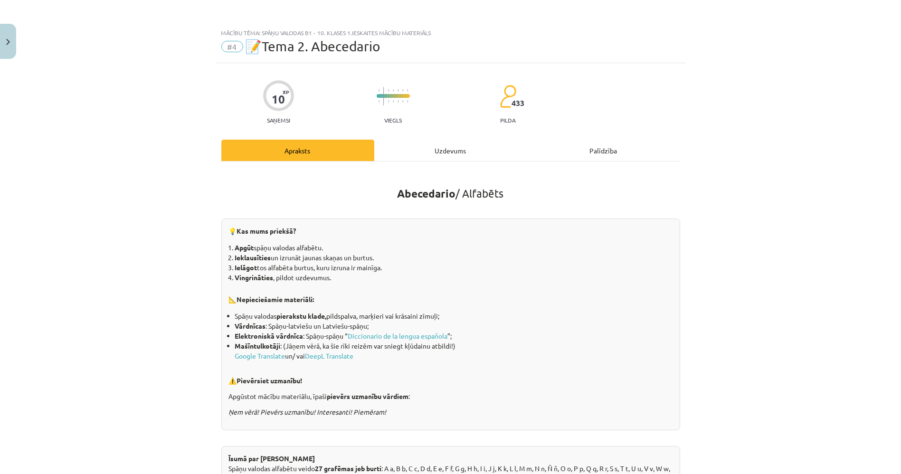
click at [441, 157] on div "Uzdevums" at bounding box center [450, 150] width 153 height 21
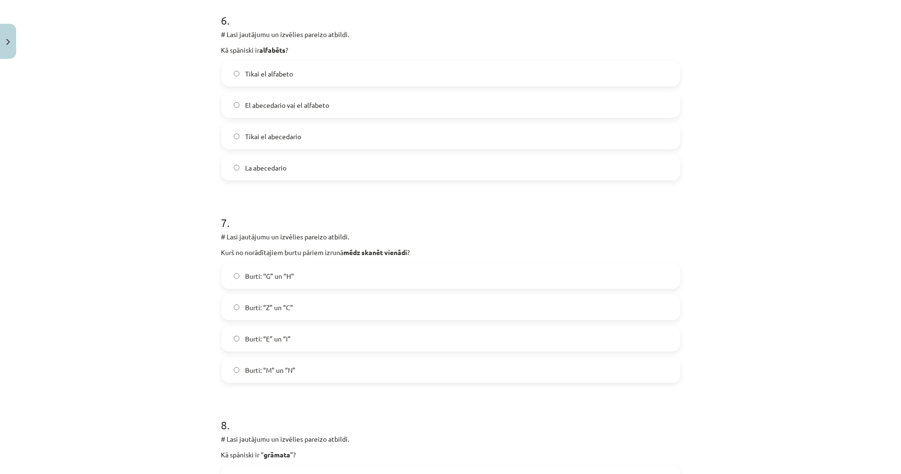
scroll to position [1342, 0]
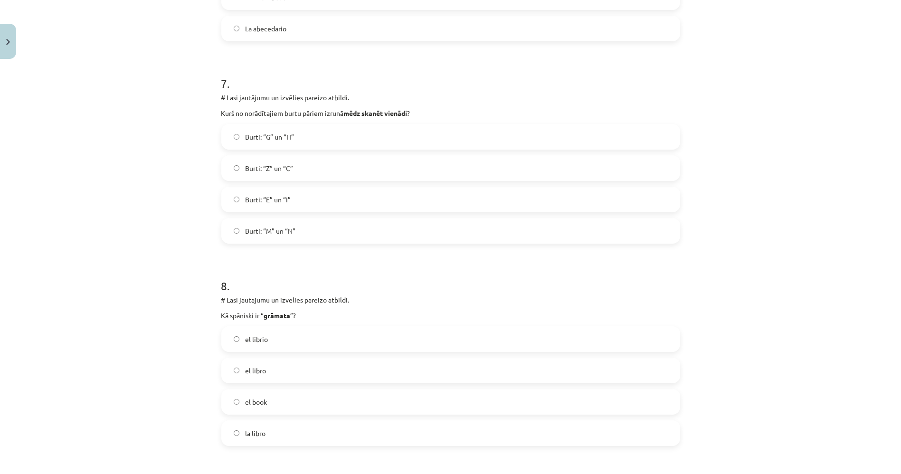
click at [257, 199] on span "Burti: “E” un “I”" at bounding box center [268, 200] width 46 height 10
click at [264, 174] on label "Burti: “Z” un “C”" at bounding box center [450, 168] width 457 height 24
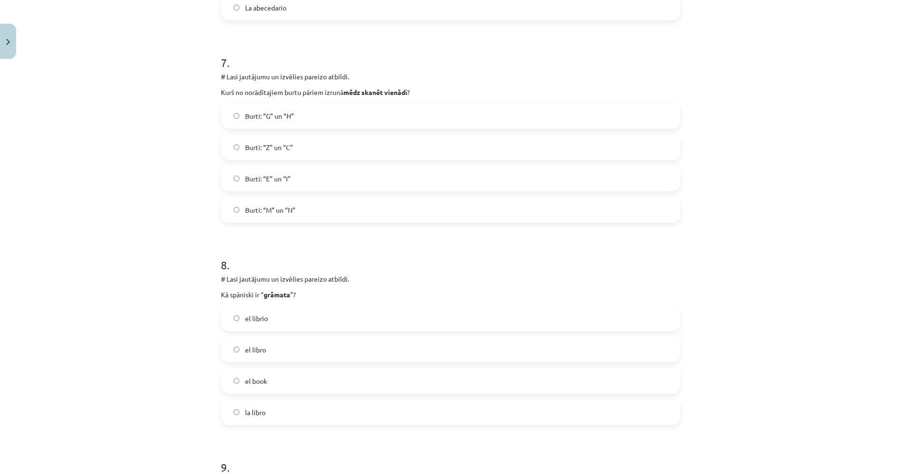
scroll to position [1395, 0]
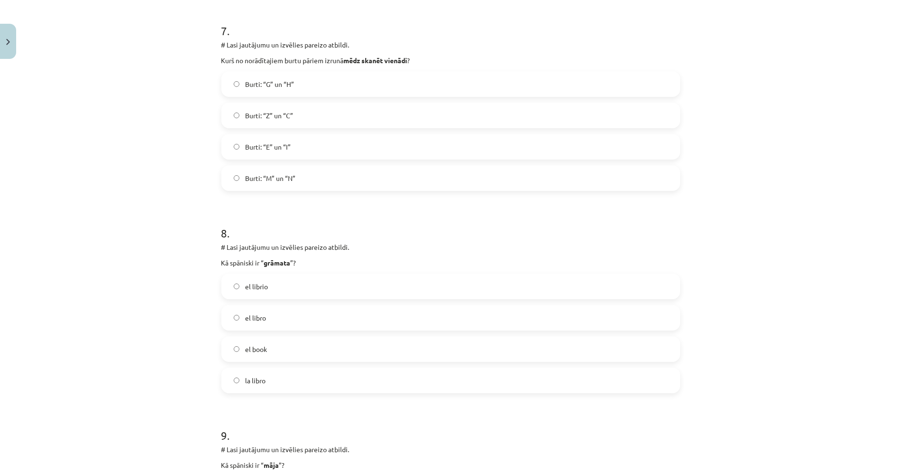
click at [286, 323] on label "el libro" at bounding box center [450, 318] width 457 height 24
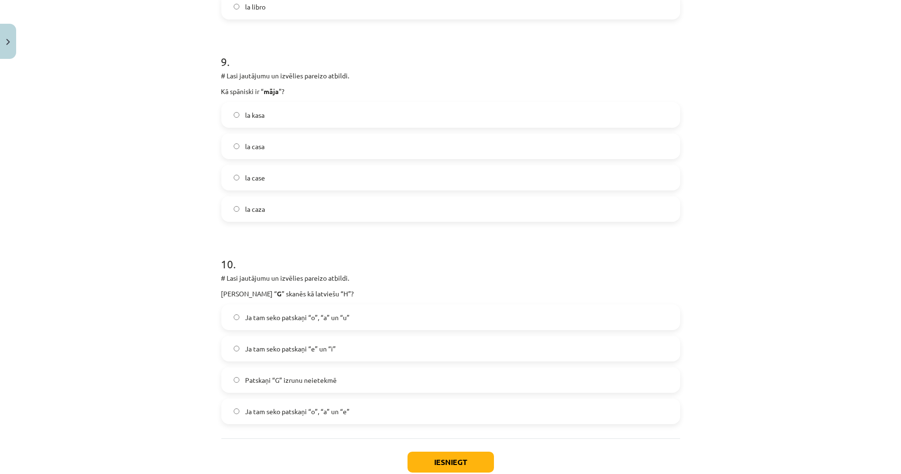
scroll to position [1764, 0]
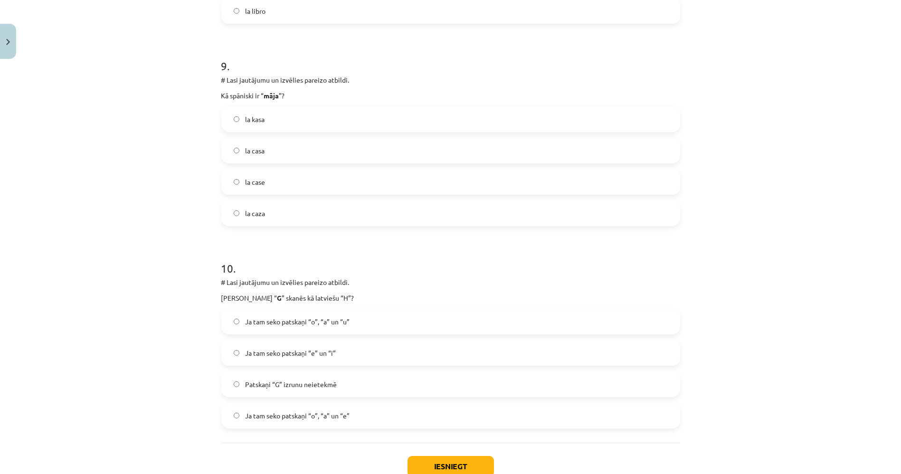
click at [324, 354] on span "Ja tam seko patskaņi “e” un “i”" at bounding box center [290, 353] width 91 height 10
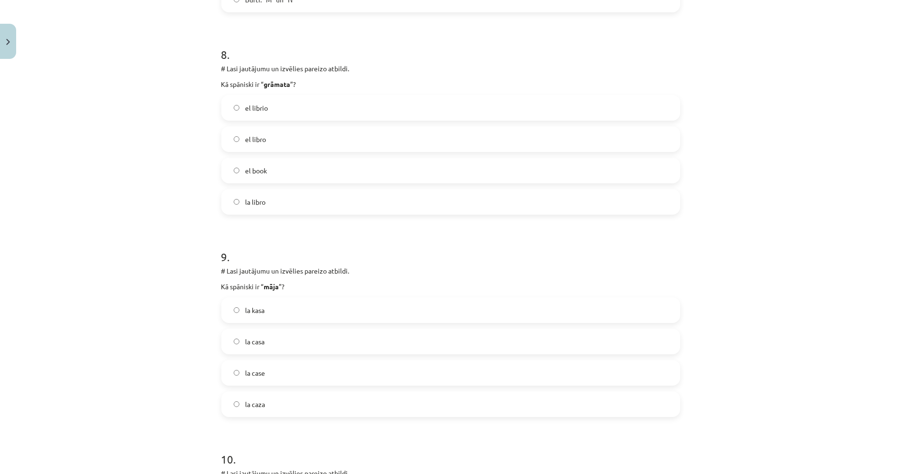
scroll to position [1553, 0]
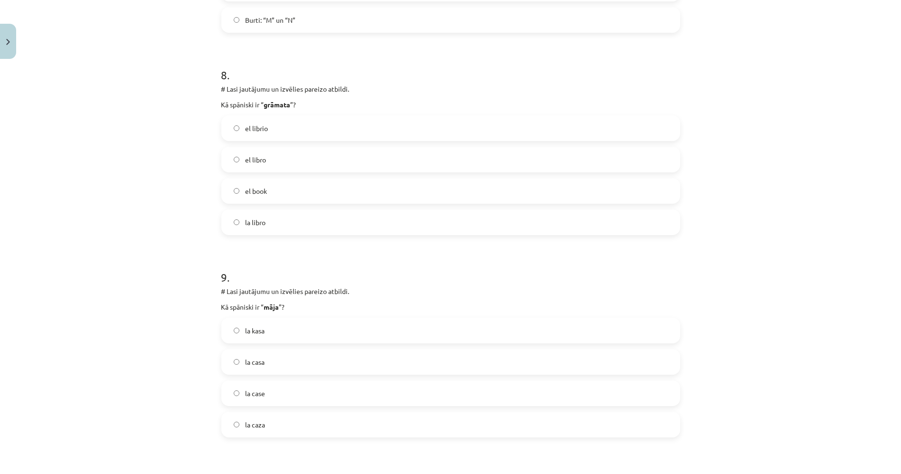
click at [295, 366] on label "la casa" at bounding box center [450, 362] width 457 height 24
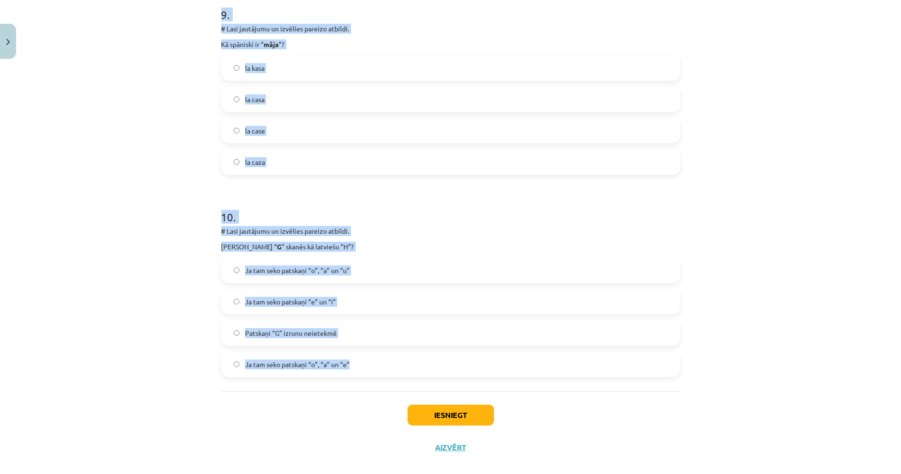
scroll to position [1828, 0]
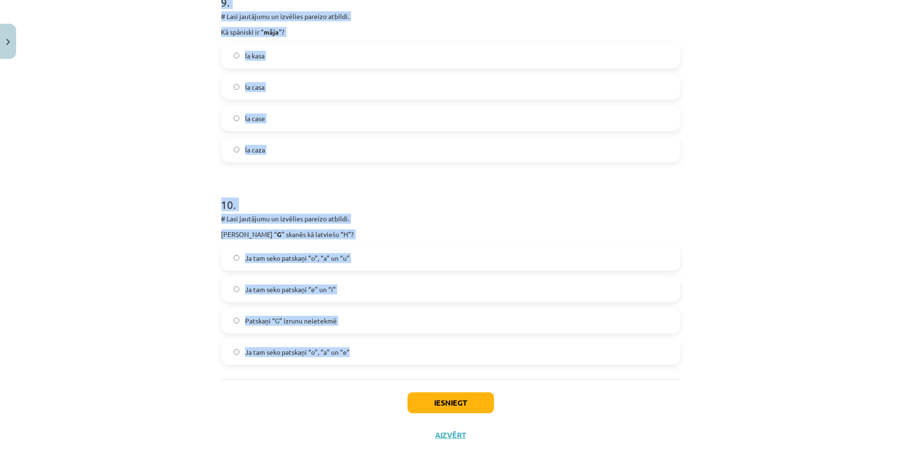
drag, startPoint x: 239, startPoint y: 235, endPoint x: 483, endPoint y: 339, distance: 265.2
click at [483, 339] on div "Mācību tēma: Spāņu valodas b1 - 10. klases 1.ieskaites mācību materiāls #4 📝Tem…" at bounding box center [450, 237] width 901 height 474
copy form "# Lore ipsumdolo si ametcons adipisc elitsed. Doeiu temporin utlabo (etd magnaa…"
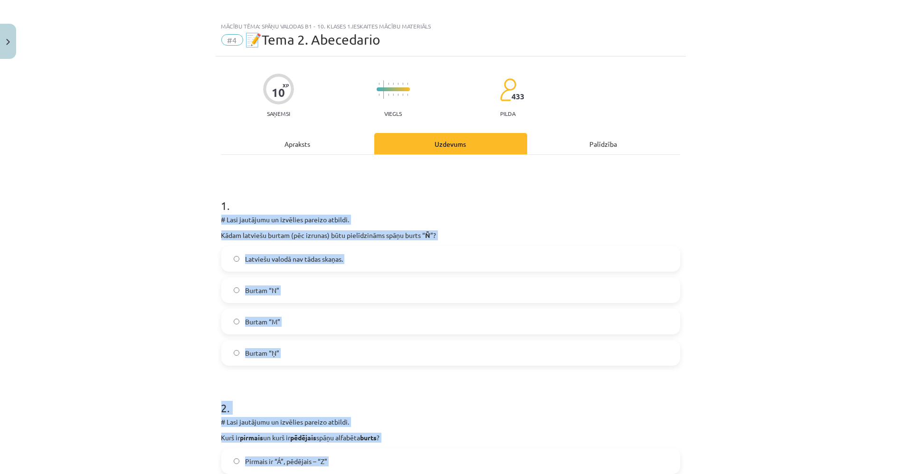
scroll to position [0, 0]
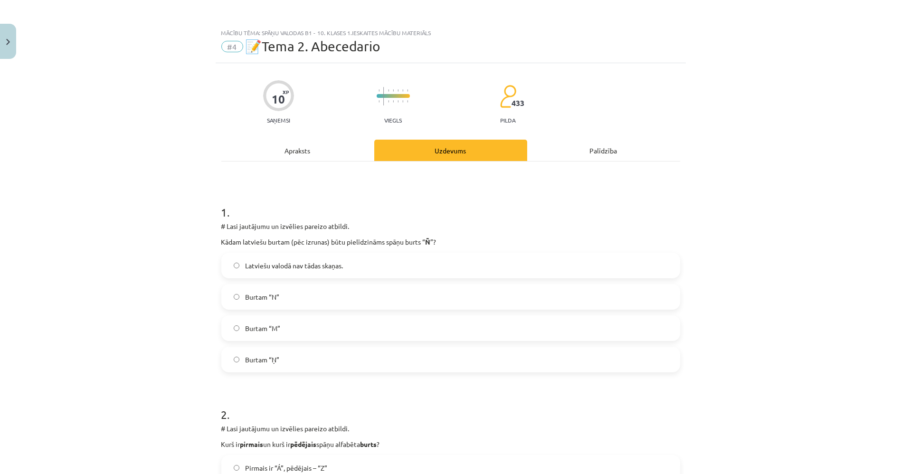
click at [61, 207] on div "Mācību tēma: Spāņu valodas b1 - 10. klases 1.ieskaites mācību materiāls #4 📝Tem…" at bounding box center [450, 237] width 901 height 474
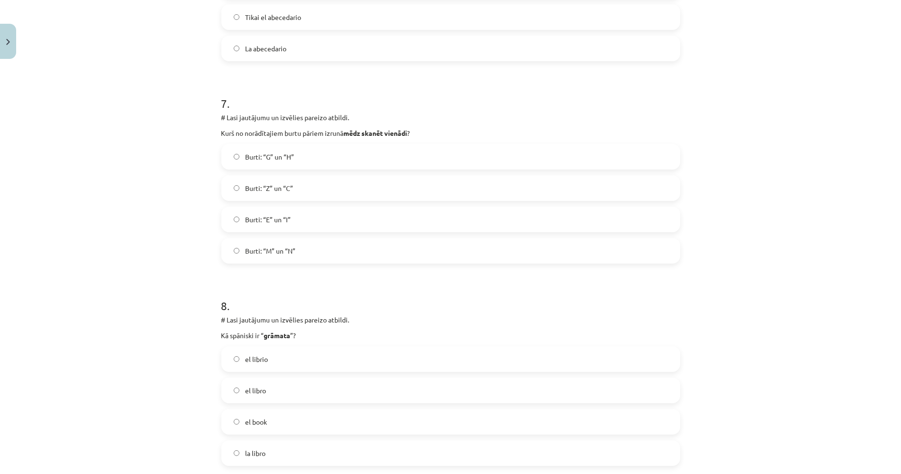
scroll to position [1424, 0]
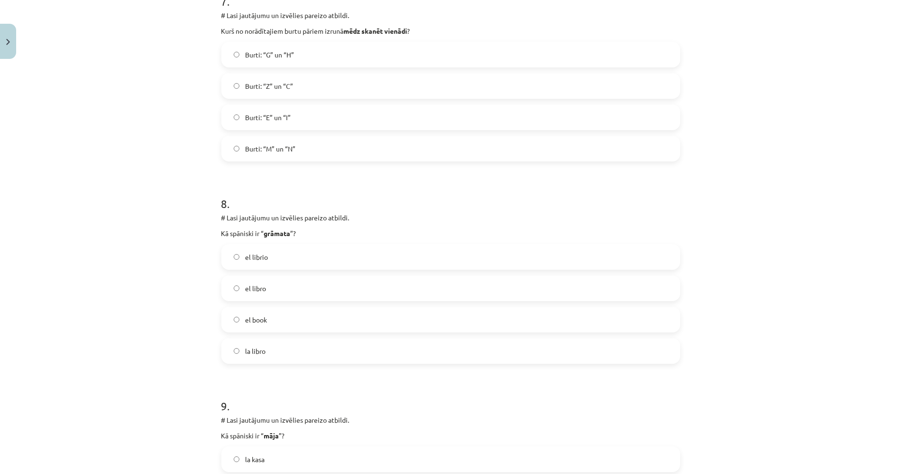
drag, startPoint x: 121, startPoint y: 115, endPoint x: 74, endPoint y: 112, distance: 47.1
click at [74, 112] on div "Mācību tēma: Spāņu valodas b1 - 10. klases 1.ieskaites mācību materiāls #4 📝Tem…" at bounding box center [450, 237] width 901 height 474
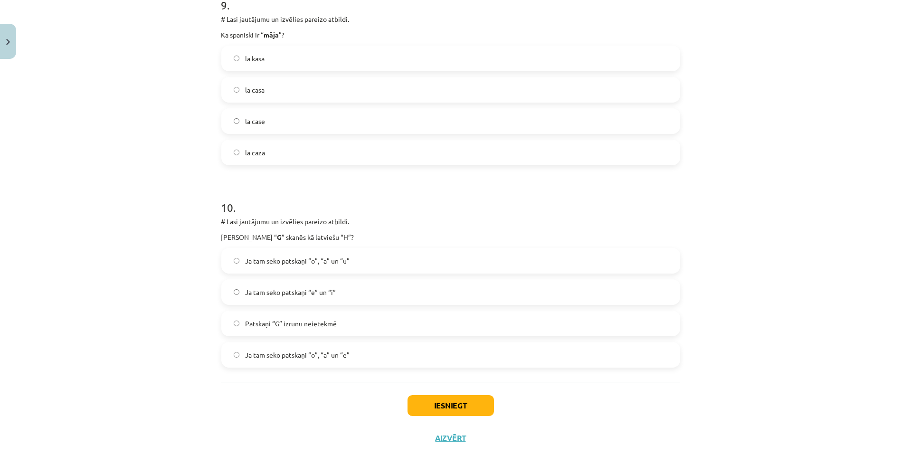
scroll to position [1828, 0]
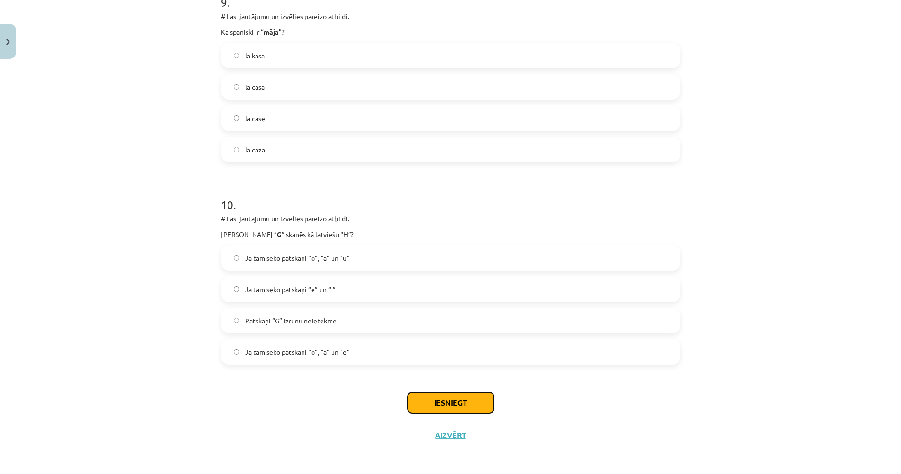
click at [475, 393] on button "Iesniegt" at bounding box center [450, 402] width 86 height 21
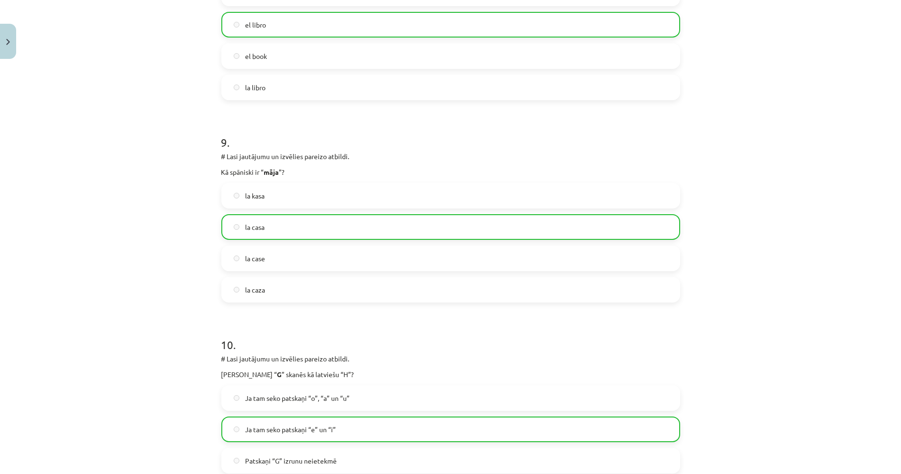
scroll to position [1858, 0]
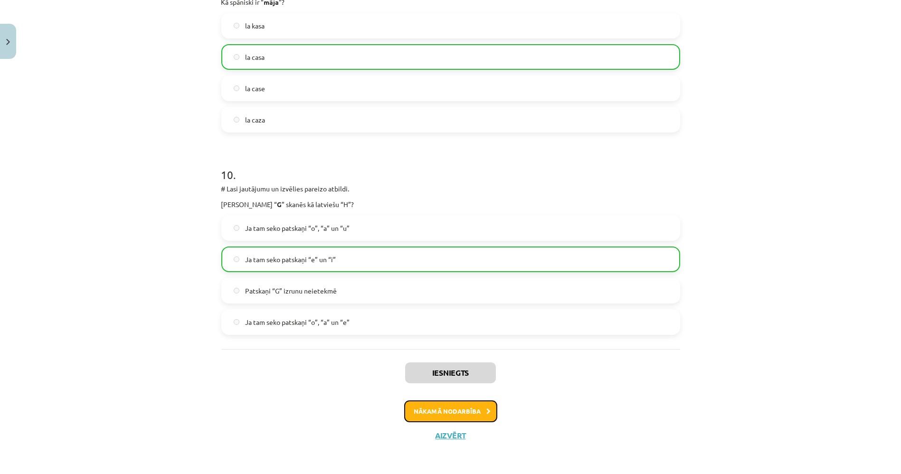
click at [472, 419] on button "Nākamā nodarbība" at bounding box center [450, 411] width 93 height 22
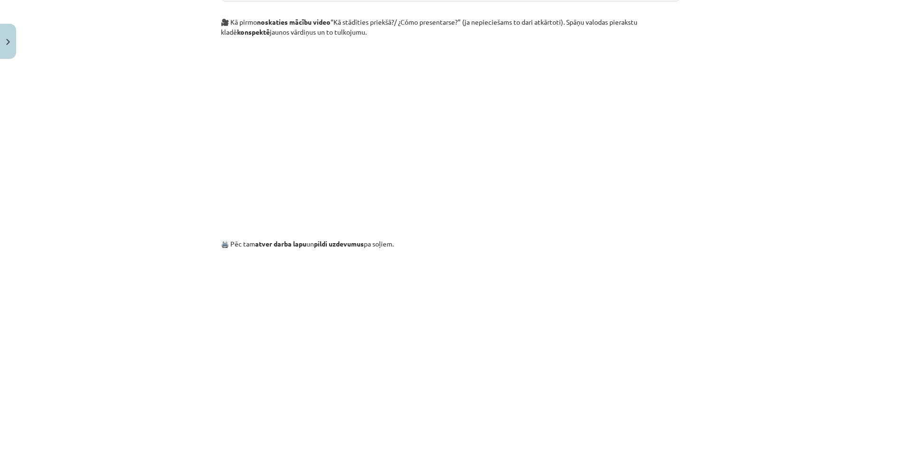
scroll to position [717, 0]
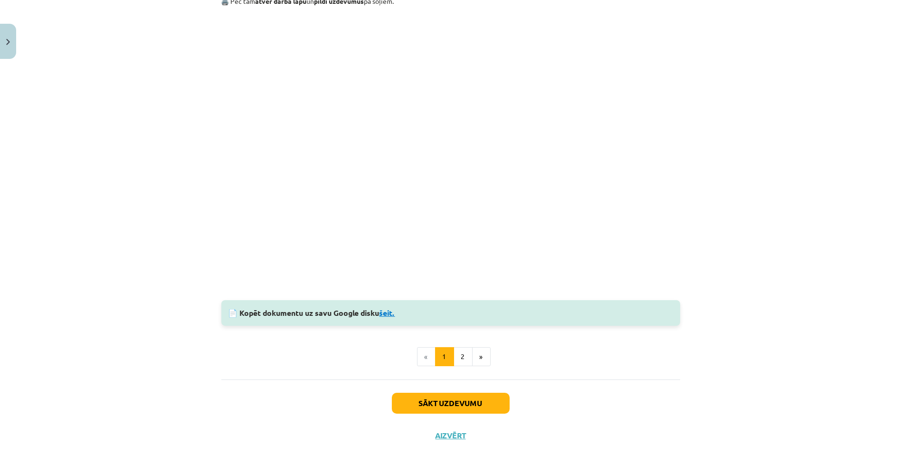
click at [384, 309] on link "šeit." at bounding box center [387, 313] width 16 height 10
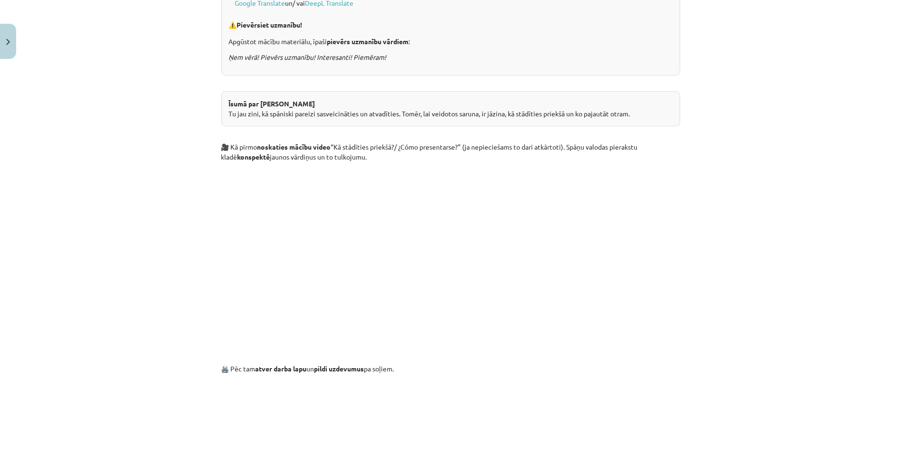
scroll to position [348, 0]
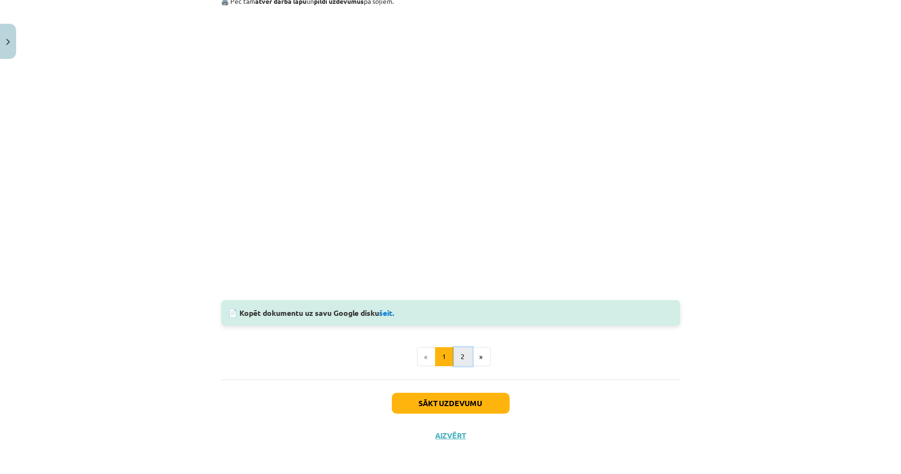
click at [457, 352] on button "2" at bounding box center [462, 356] width 19 height 19
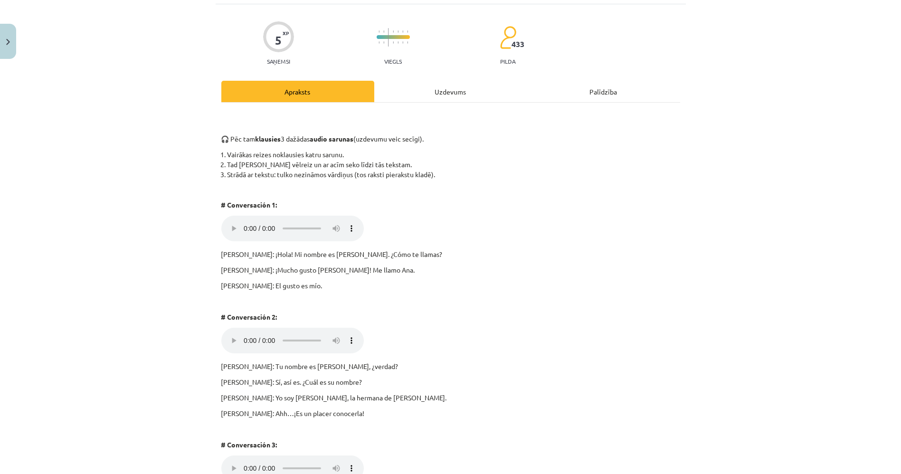
scroll to position [0, 0]
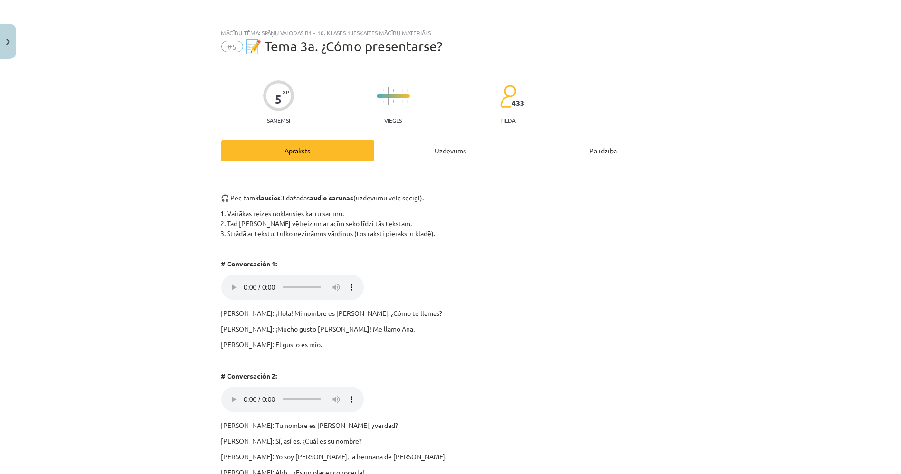
click at [420, 151] on div "Uzdevums" at bounding box center [450, 150] width 153 height 21
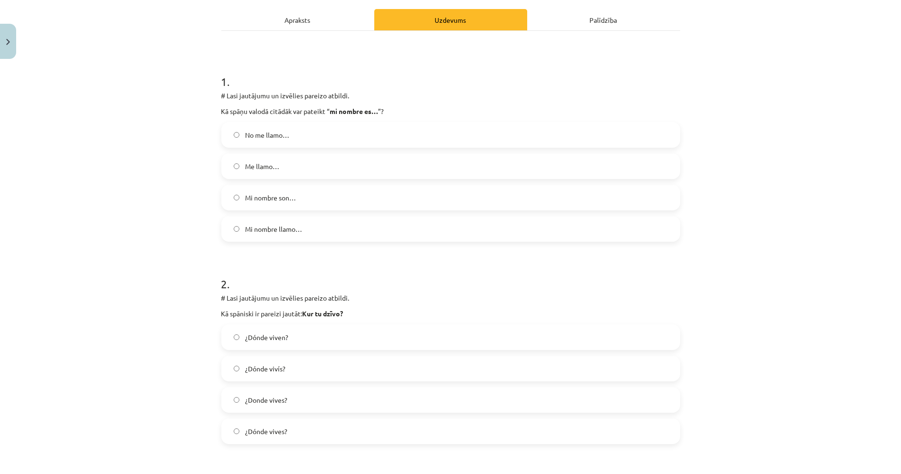
scroll to position [129, 0]
click at [269, 166] on span "Me llamo…" at bounding box center [262, 168] width 34 height 10
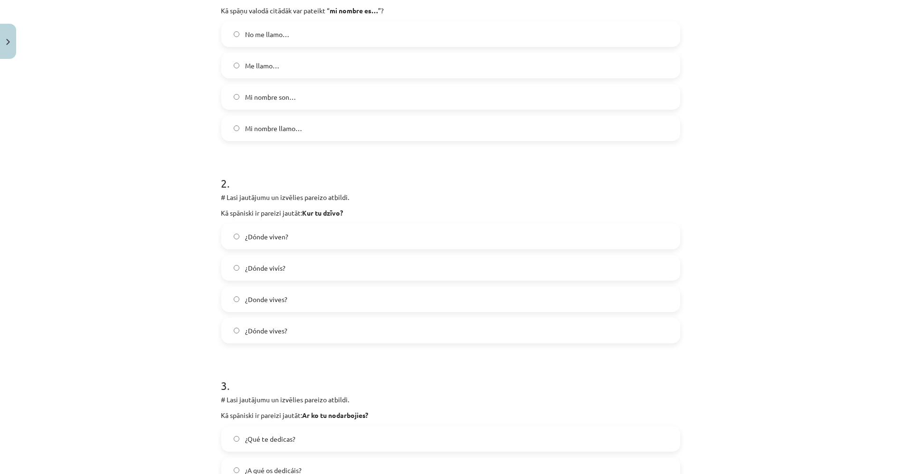
scroll to position [235, 0]
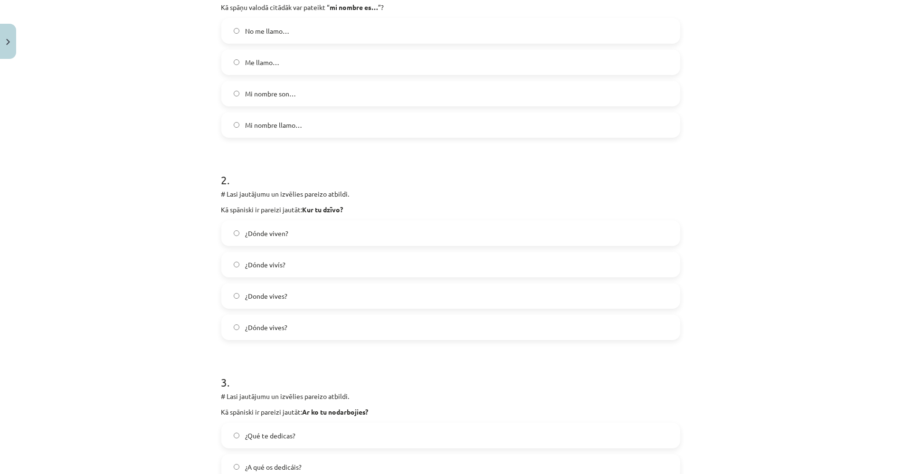
click at [257, 292] on span "¿Donde vives?" at bounding box center [266, 296] width 42 height 10
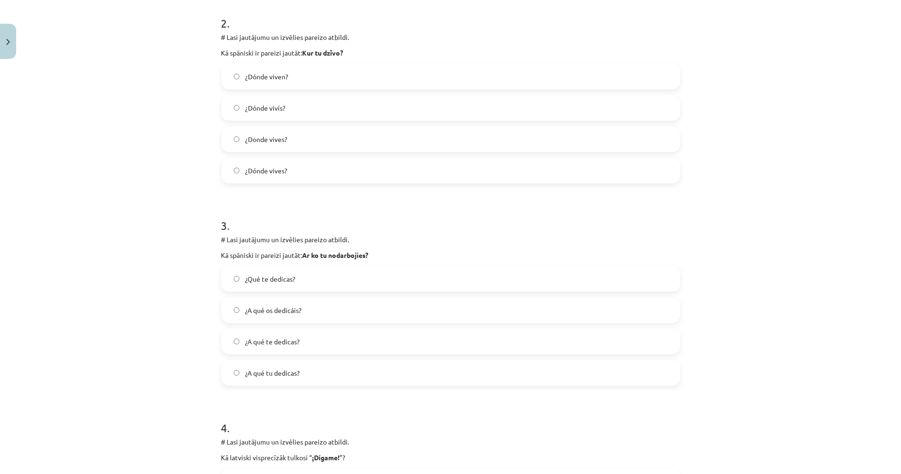
scroll to position [393, 0]
click at [253, 282] on label "¿Qué te dedicas?" at bounding box center [450, 277] width 457 height 24
click at [253, 344] on label "¿A qué te dedicas?" at bounding box center [450, 340] width 457 height 24
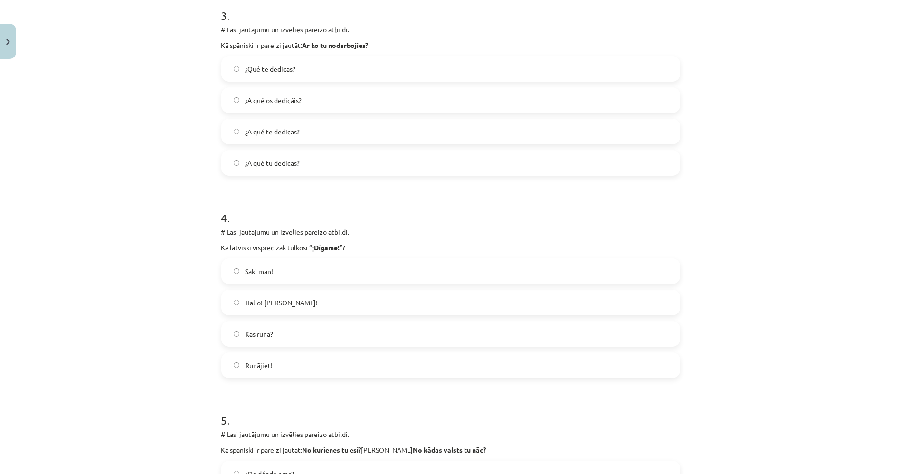
scroll to position [603, 0]
click at [267, 306] on label "Hallo! [PERSON_NAME]!" at bounding box center [450, 300] width 457 height 24
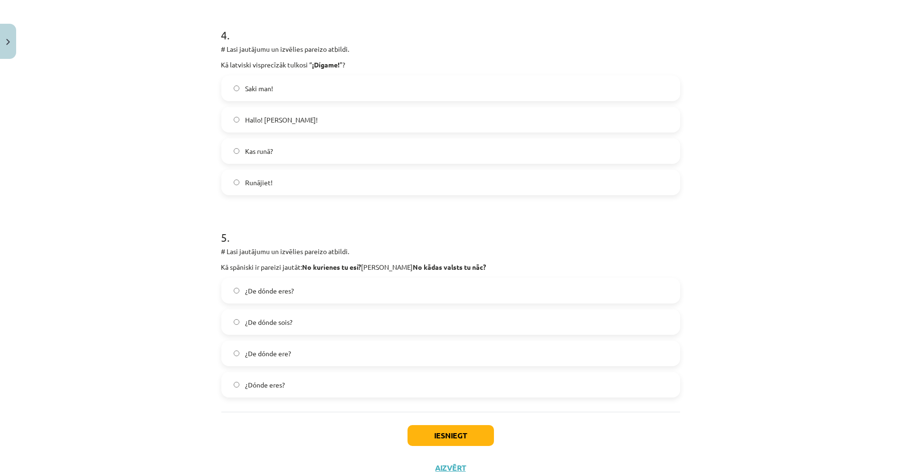
scroll to position [815, 0]
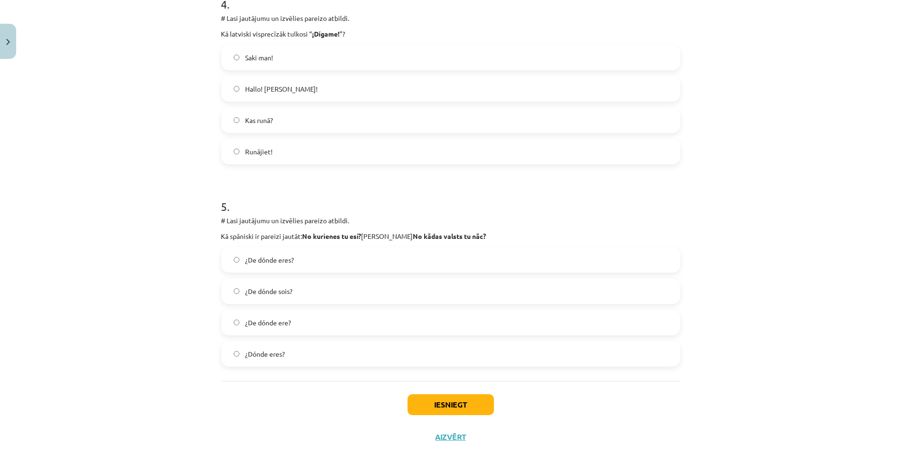
click at [275, 258] on span "¿De dónde eres?" at bounding box center [269, 260] width 49 height 10
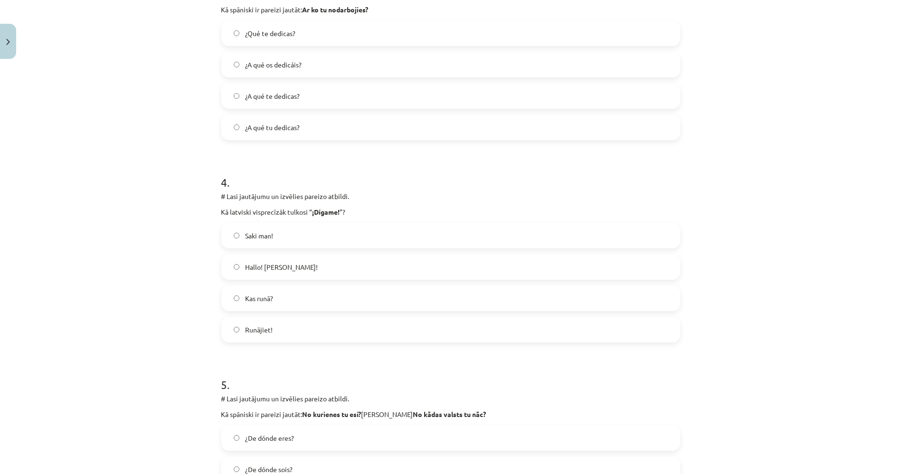
scroll to position [764, 0]
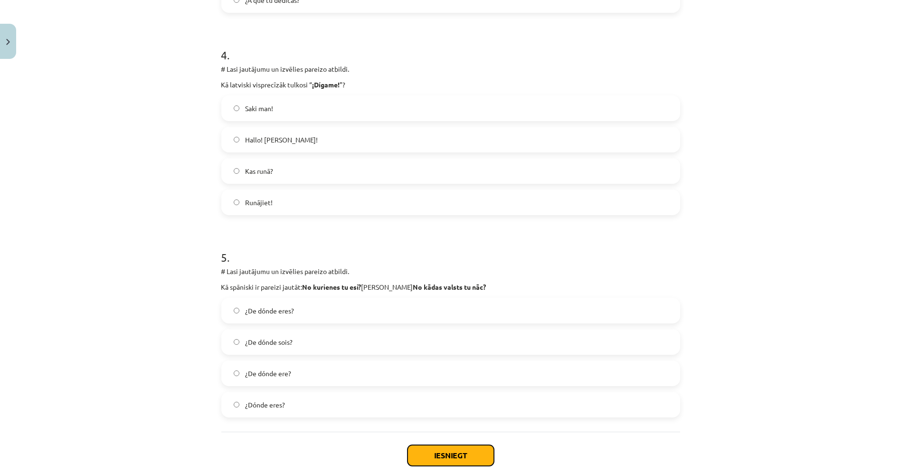
click at [473, 445] on button "Iesniegt" at bounding box center [450, 455] width 86 height 21
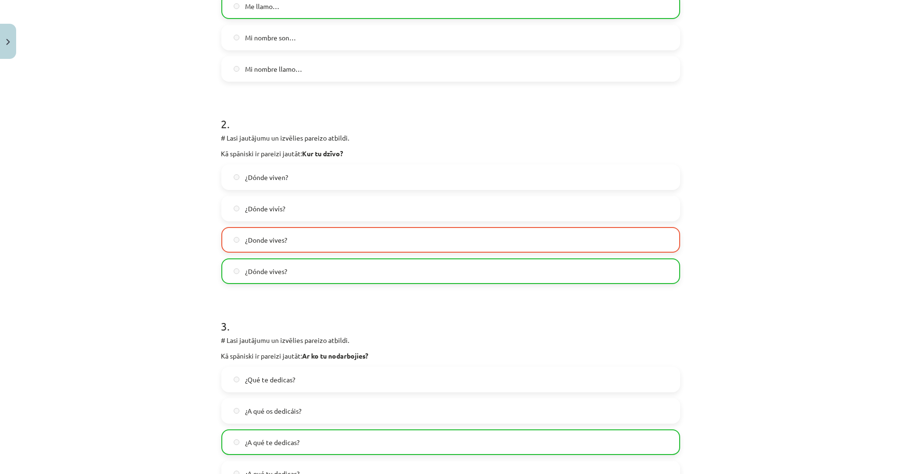
scroll to position [289, 0]
click at [252, 269] on span "¿Dónde vives?" at bounding box center [266, 273] width 42 height 10
click at [329, 269] on label "¿Dónde vives?" at bounding box center [450, 273] width 457 height 24
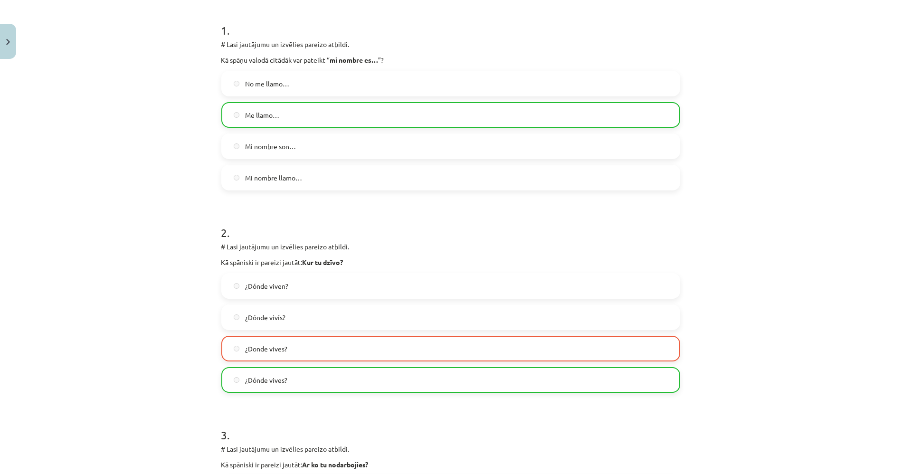
scroll to position [184, 0]
click at [254, 369] on label "¿Dónde vives?" at bounding box center [450, 378] width 457 height 24
click at [240, 387] on label "¿Dónde vives?" at bounding box center [450, 378] width 457 height 24
click at [261, 377] on span "¿Dónde vives?" at bounding box center [266, 378] width 42 height 10
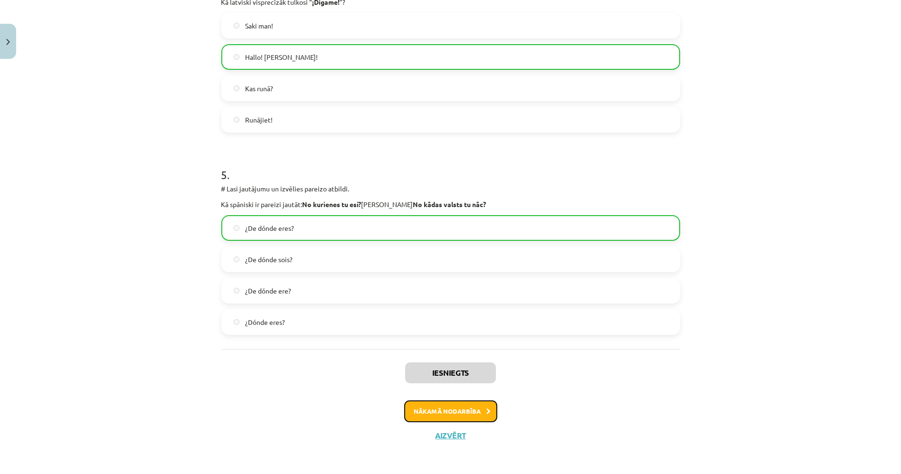
click at [466, 410] on button "Nākamā nodarbība" at bounding box center [450, 411] width 93 height 22
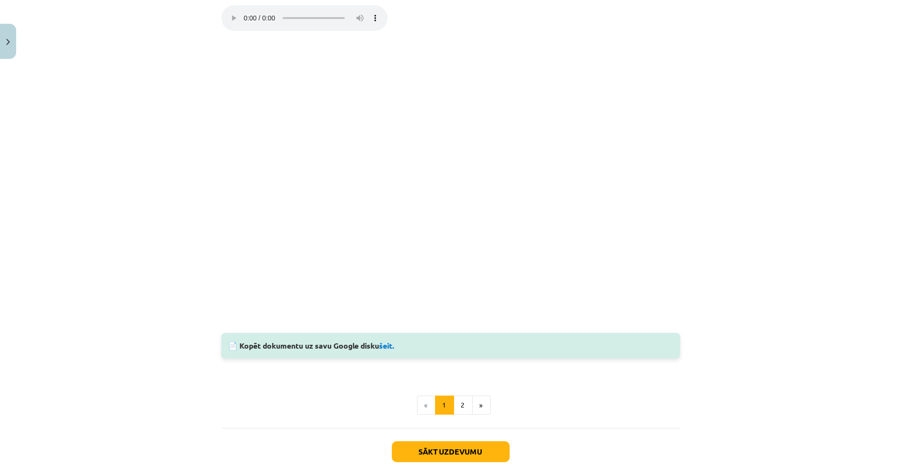
scroll to position [407, 0]
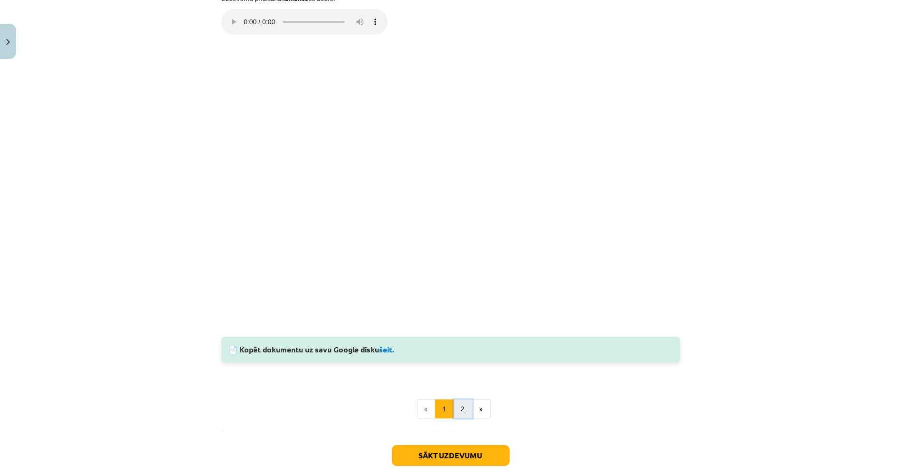
click at [464, 404] on button "2" at bounding box center [462, 408] width 19 height 19
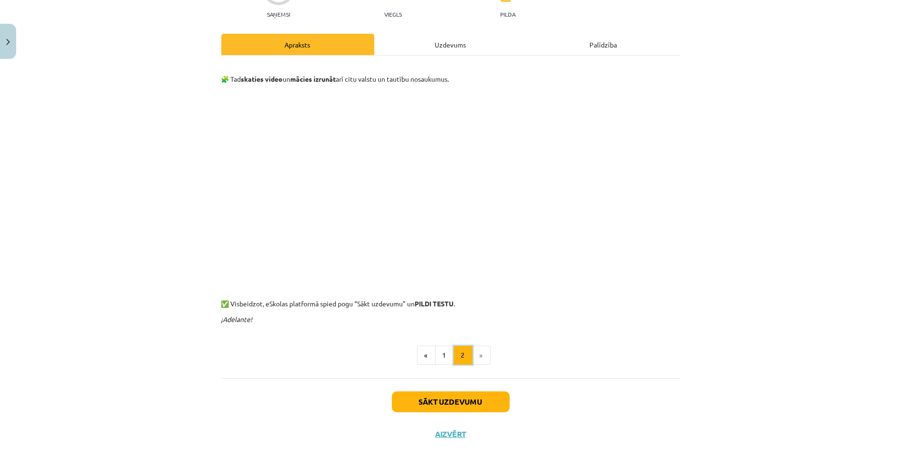
scroll to position [105, 0]
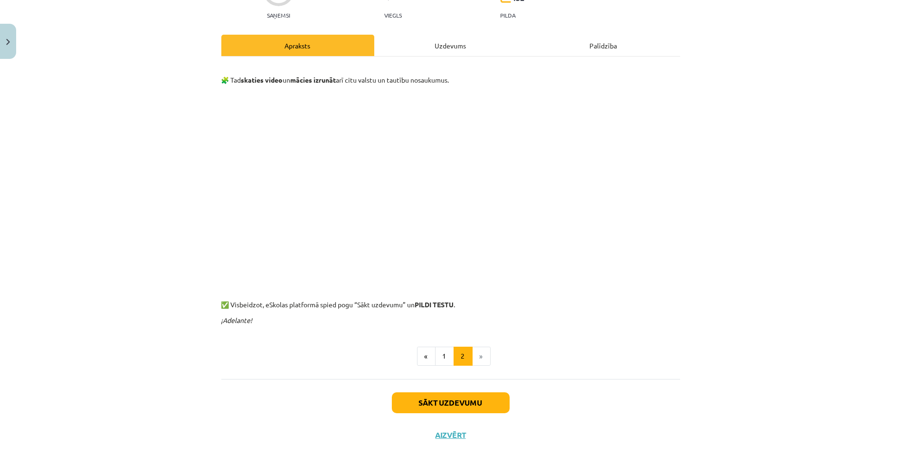
click at [451, 38] on div "Uzdevums" at bounding box center [450, 45] width 153 height 21
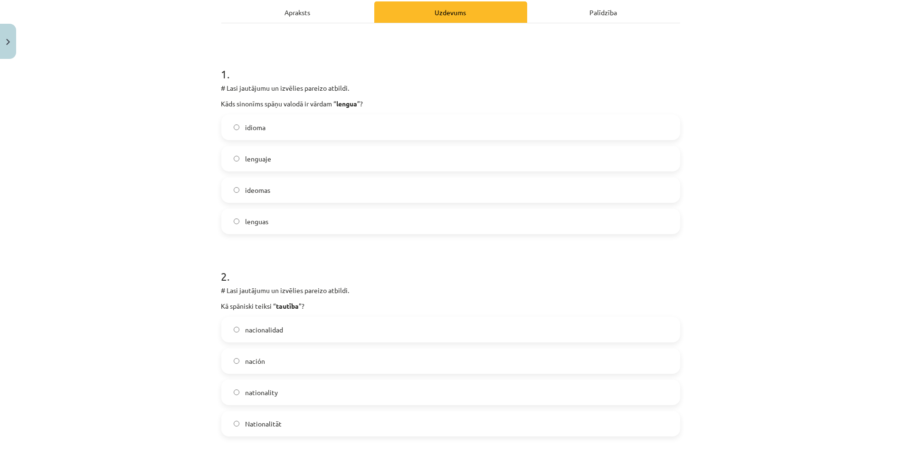
scroll to position [129, 0]
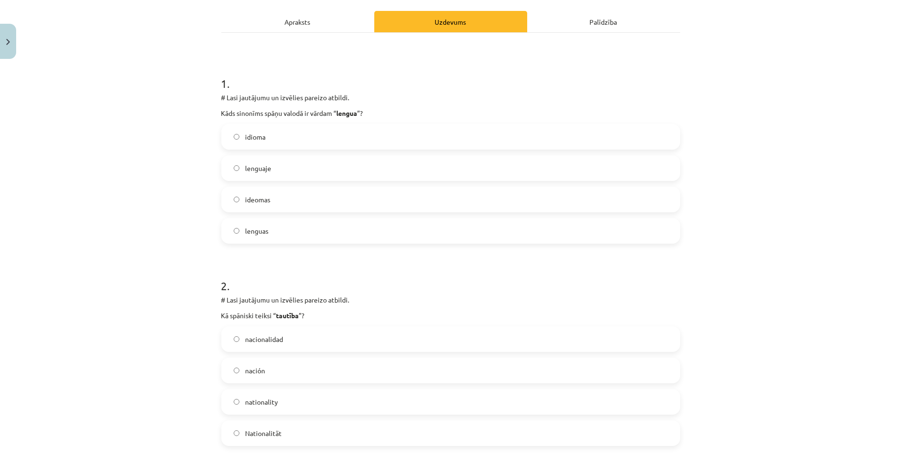
click at [310, 19] on div "Apraksts" at bounding box center [297, 21] width 153 height 21
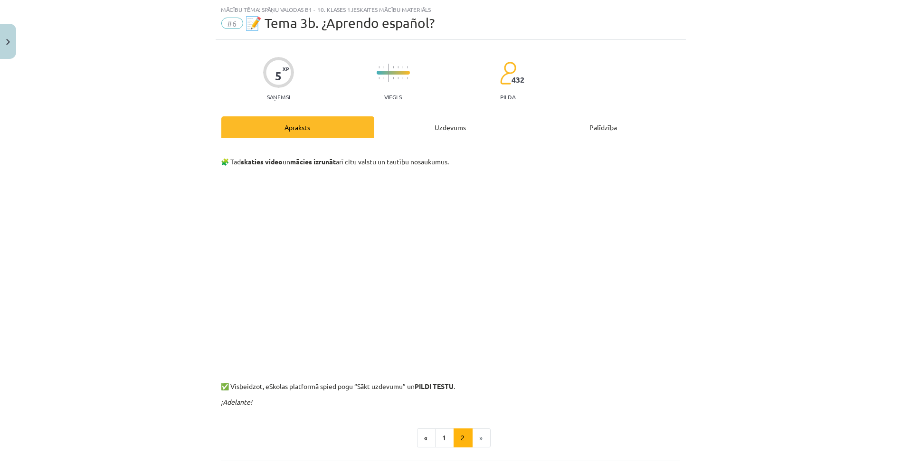
scroll to position [105, 0]
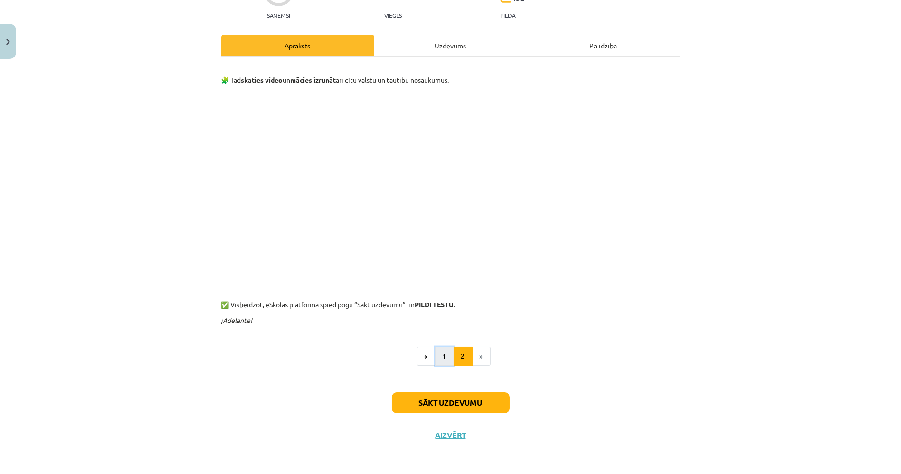
click at [438, 357] on button "1" at bounding box center [444, 356] width 19 height 19
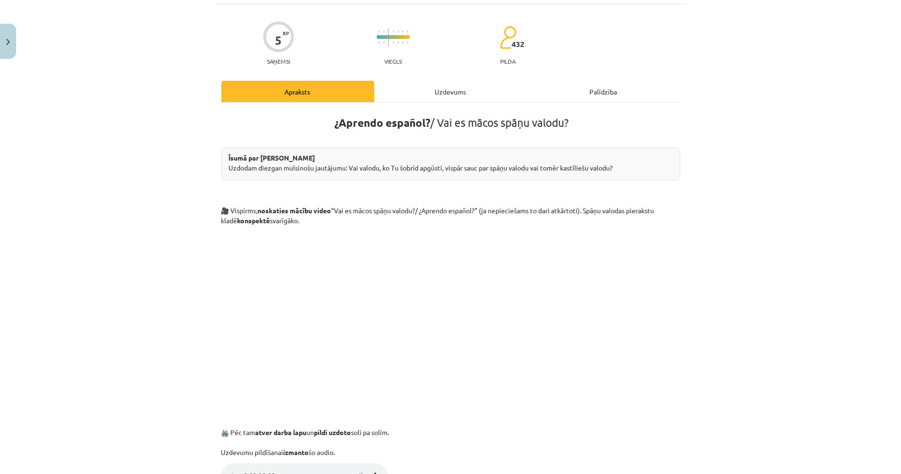
scroll to position [52, 0]
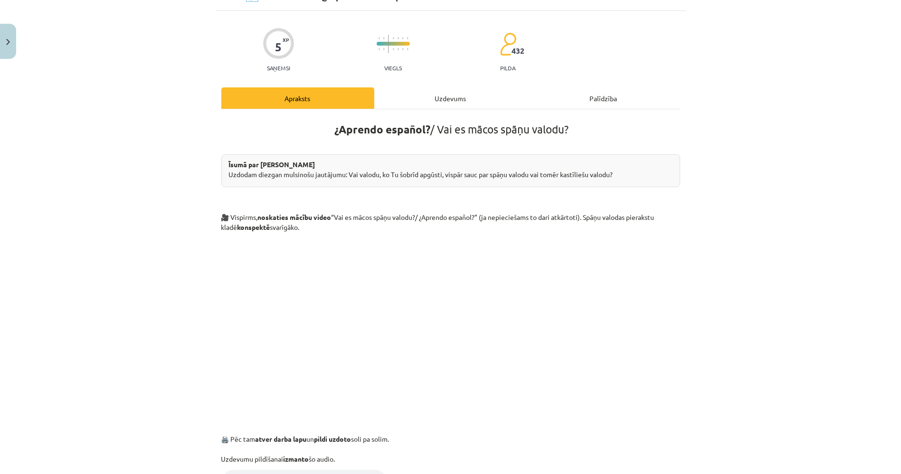
drag, startPoint x: 424, startPoint y: 72, endPoint x: 428, endPoint y: 82, distance: 10.1
click at [424, 97] on div "Uzdevums" at bounding box center [450, 97] width 153 height 21
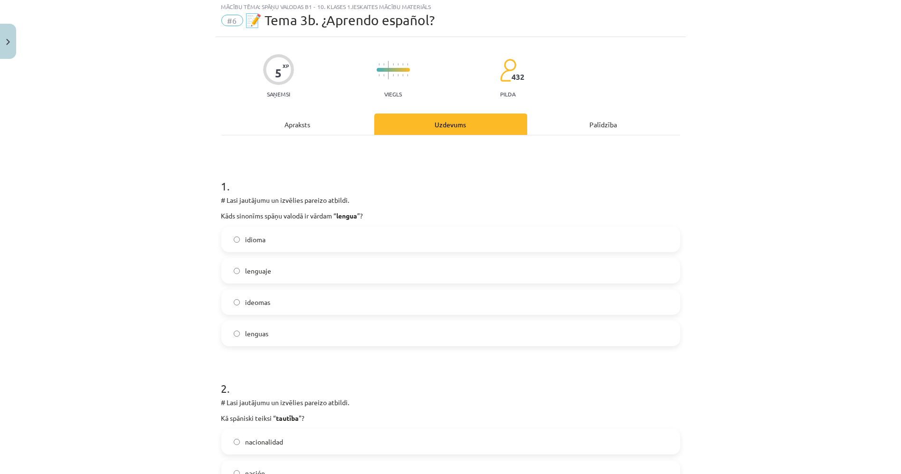
scroll to position [23, 0]
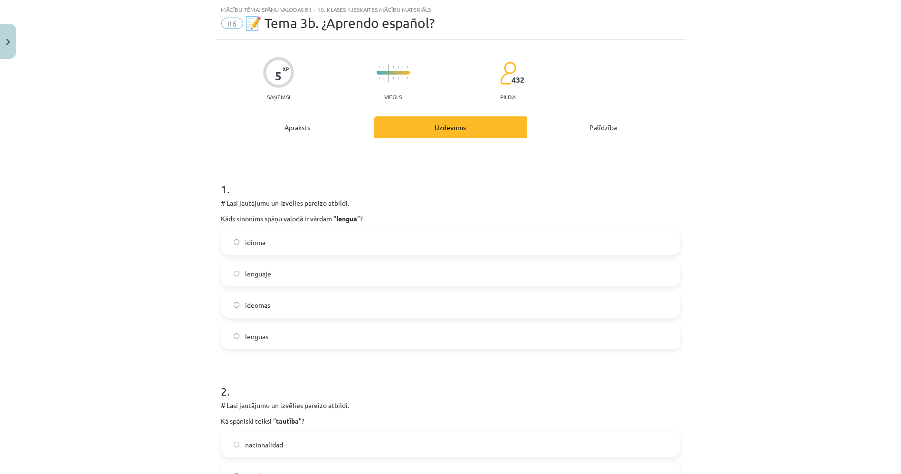
click at [347, 129] on div "Apraksts" at bounding box center [297, 126] width 153 height 21
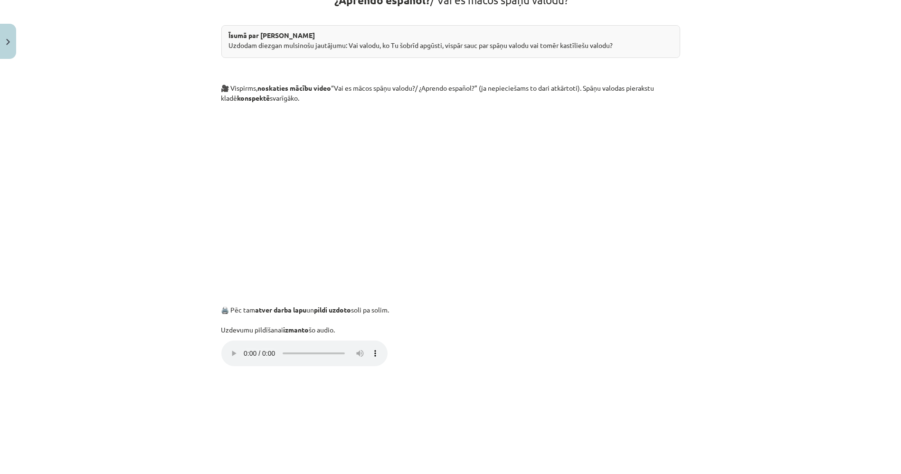
scroll to position [445, 0]
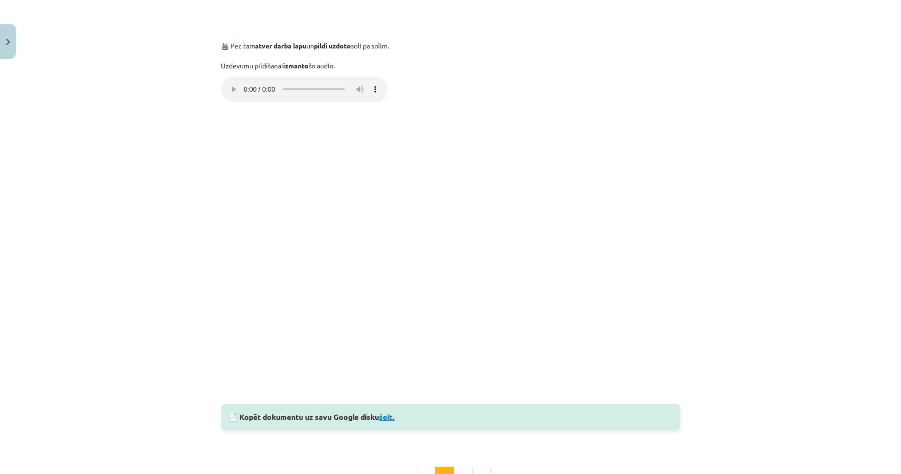
click at [391, 413] on link "šeit." at bounding box center [387, 417] width 16 height 10
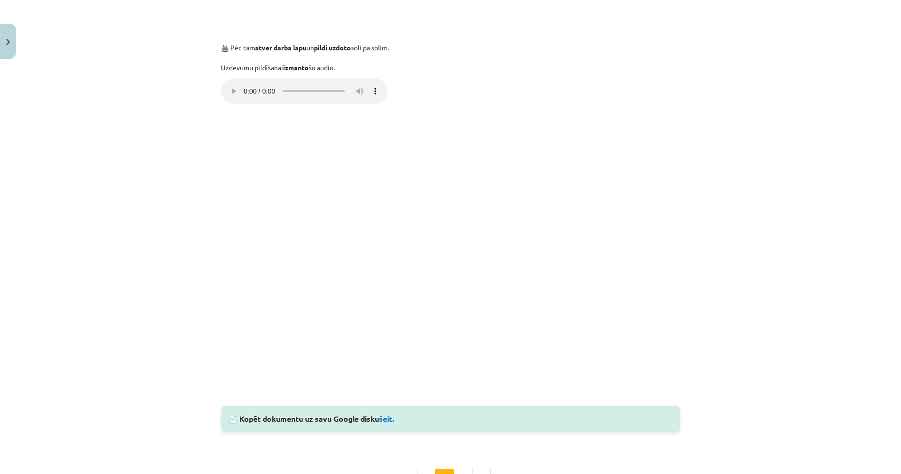
scroll to position [565, 0]
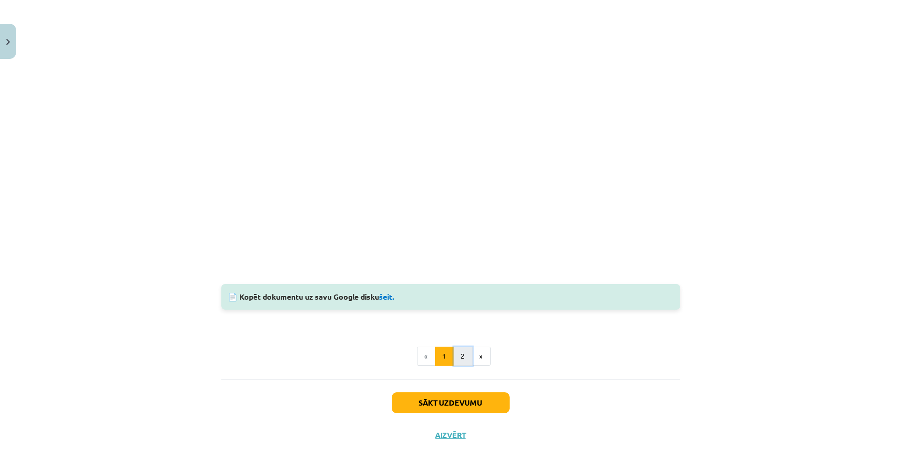
click at [463, 347] on button "2" at bounding box center [462, 356] width 19 height 19
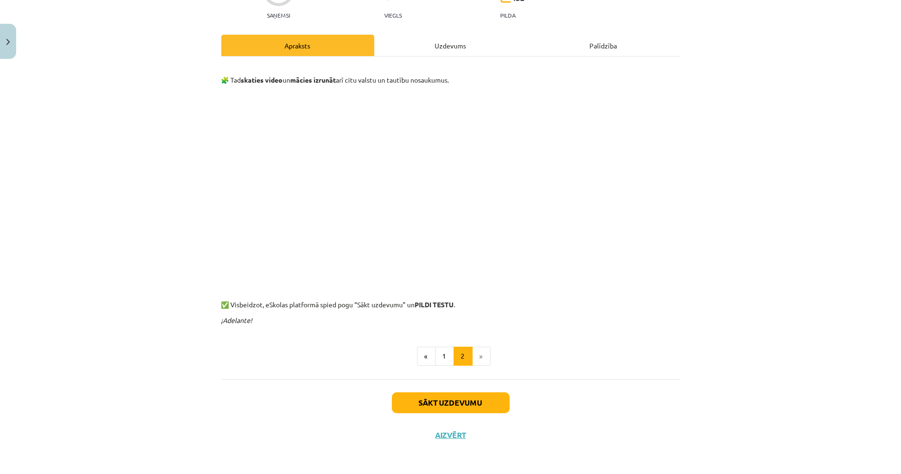
click at [406, 37] on div "Uzdevums" at bounding box center [450, 45] width 153 height 21
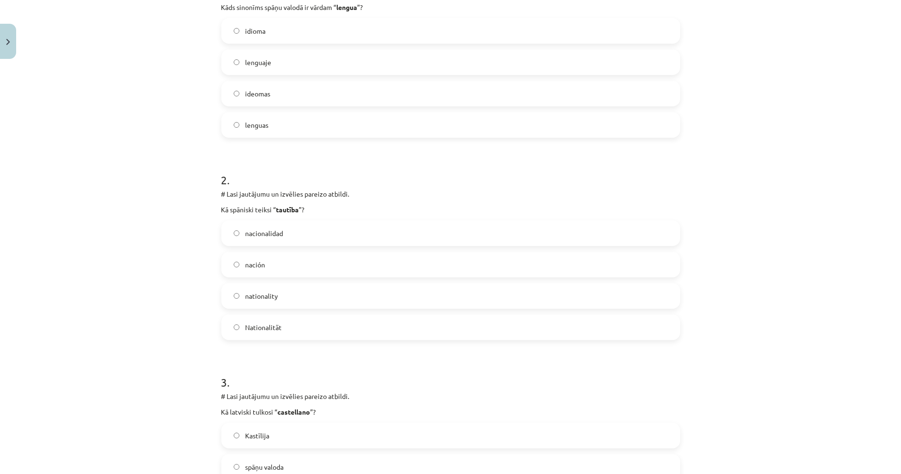
scroll to position [0, 0]
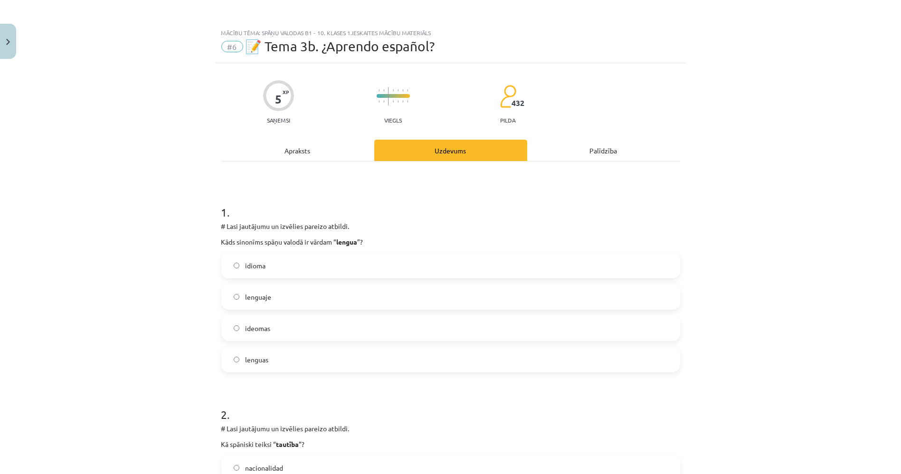
click at [350, 154] on div "Apraksts" at bounding box center [297, 150] width 153 height 21
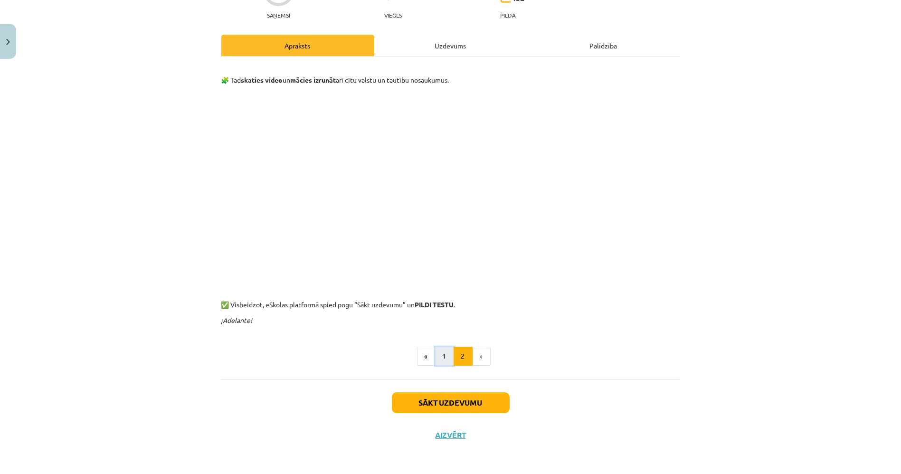
click at [443, 358] on button "1" at bounding box center [444, 356] width 19 height 19
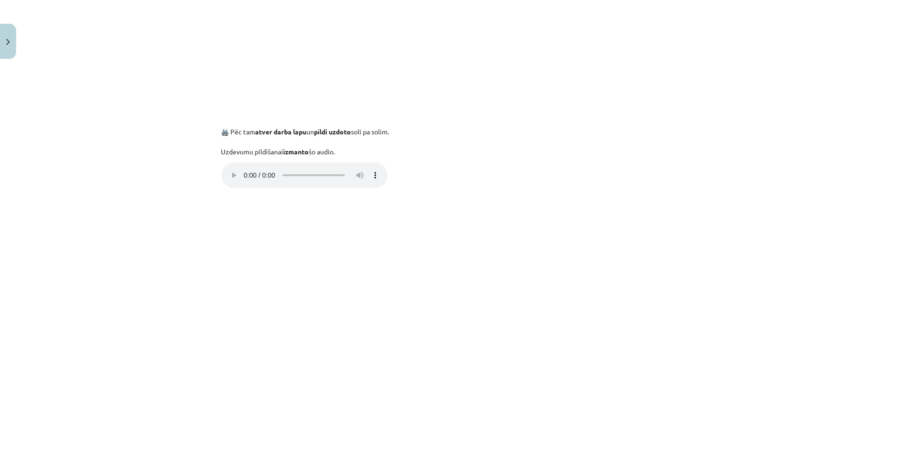
scroll to position [354, 0]
click at [438, 152] on p "🖨️ Pēc tam atver darba lapu un pildi uzdoto soli pa solim. Uzdevumu pildīšanai …" at bounding box center [450, 138] width 459 height 47
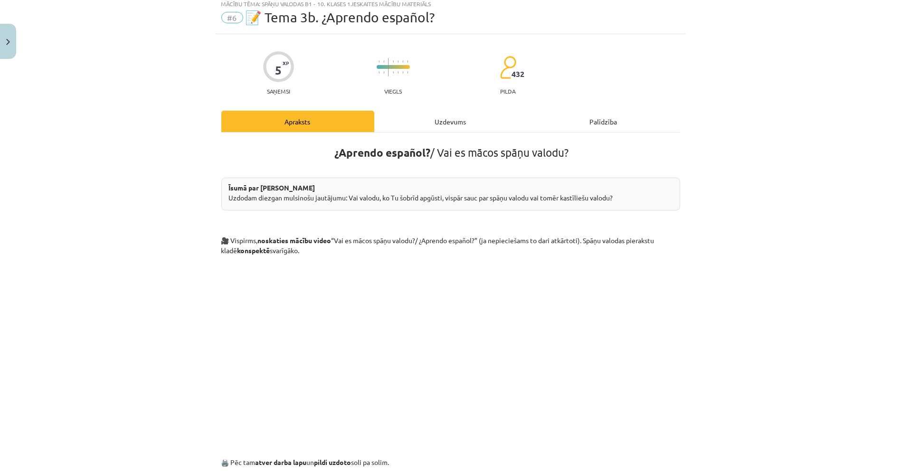
scroll to position [0, 0]
